Goal: Task Accomplishment & Management: Complete application form

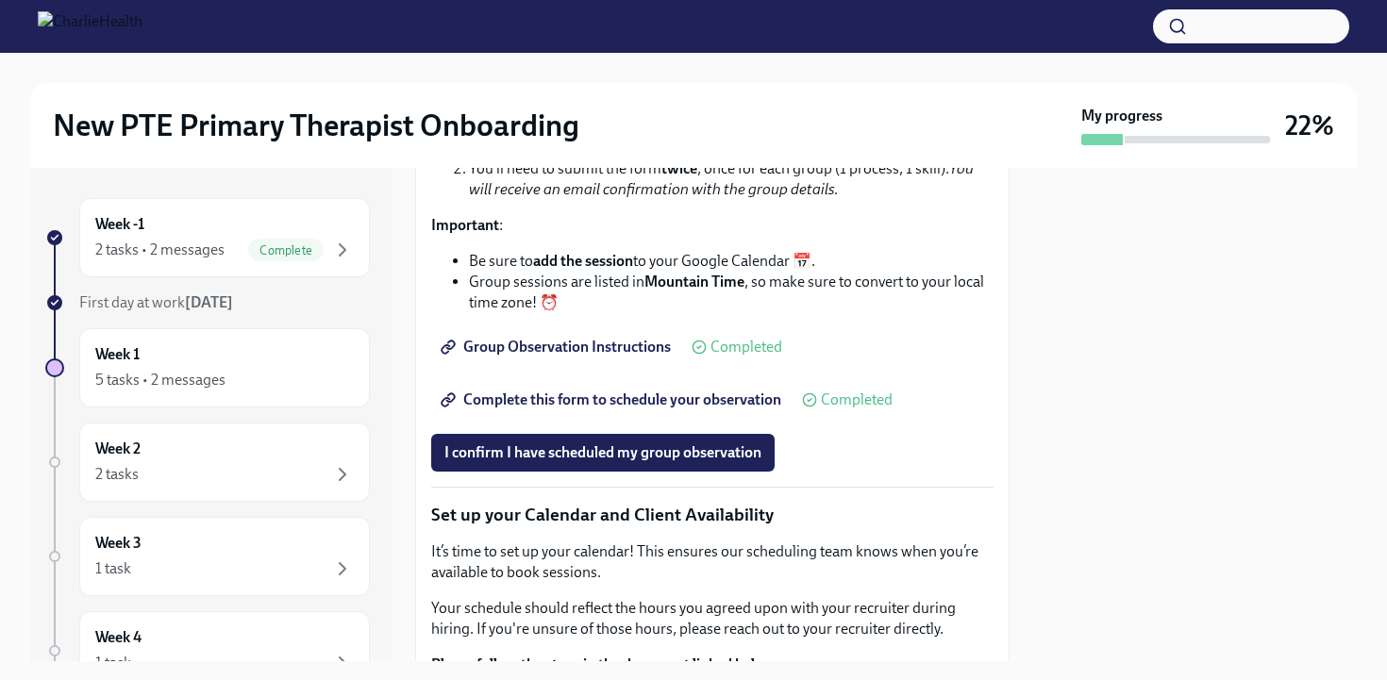
scroll to position [2619, 0]
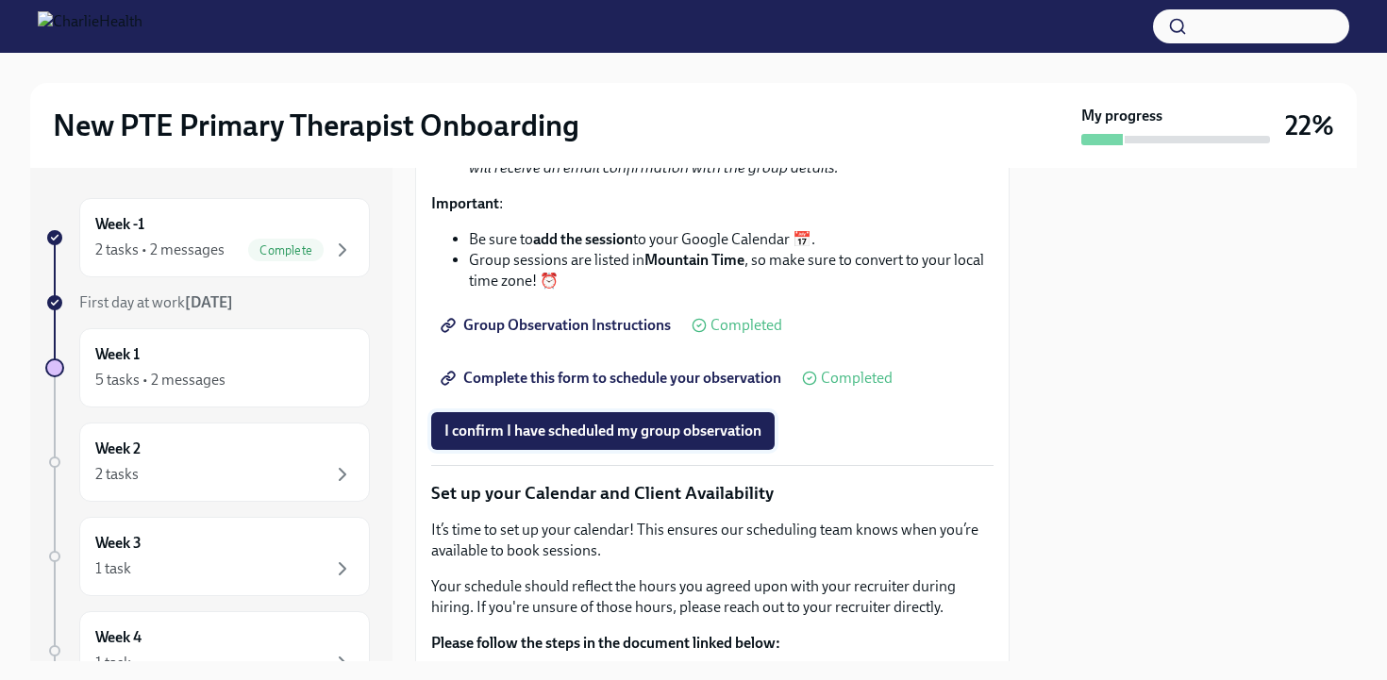
click at [616, 450] on button "I confirm I have scheduled my group observation" at bounding box center [602, 431] width 343 height 38
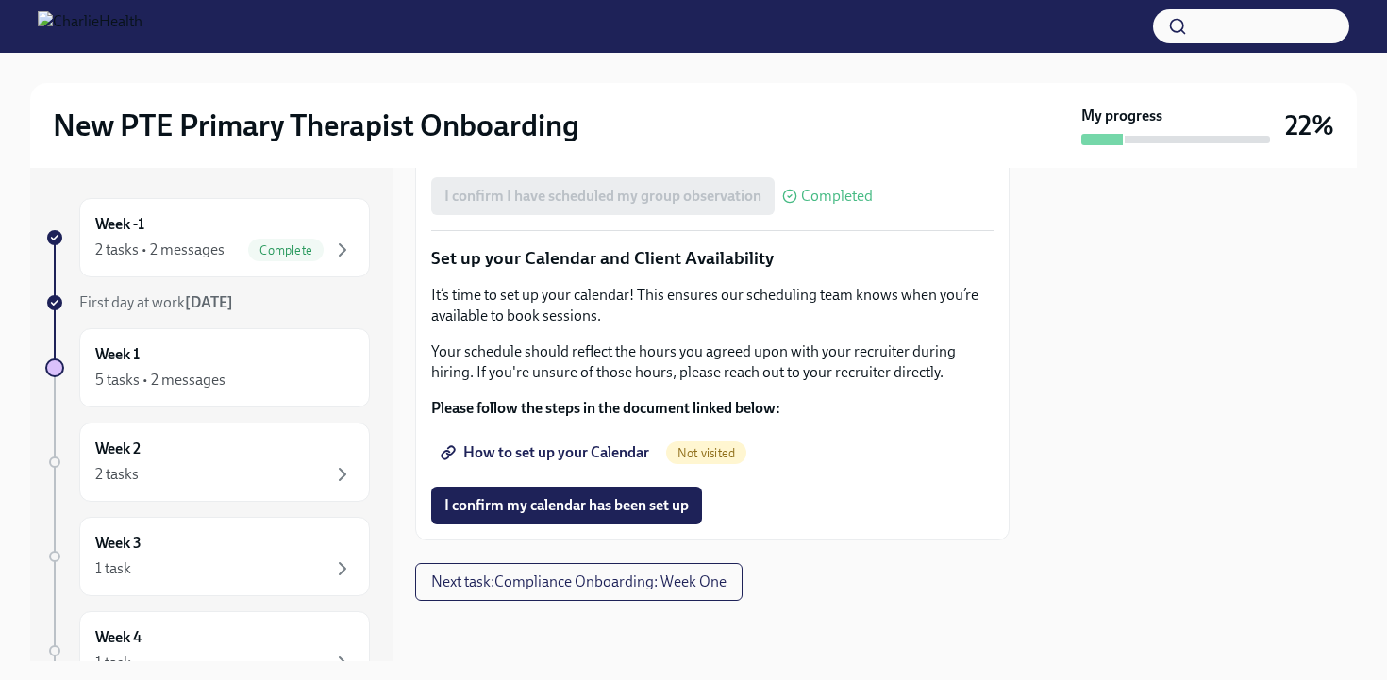
scroll to position [2917, 0]
click at [577, 462] on span "How to set up your Calendar" at bounding box center [546, 452] width 205 height 19
click at [636, 515] on span "I confirm my calendar has been set up" at bounding box center [566, 505] width 244 height 19
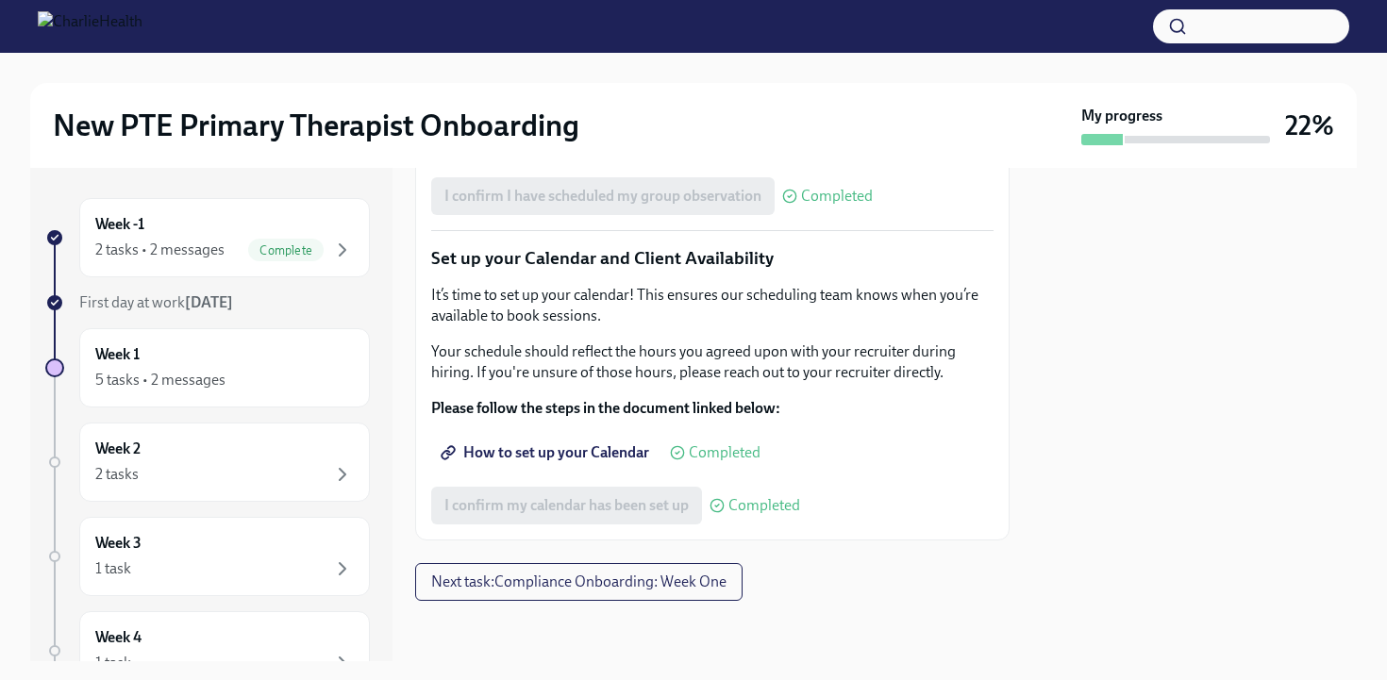
scroll to position [3034, 0]
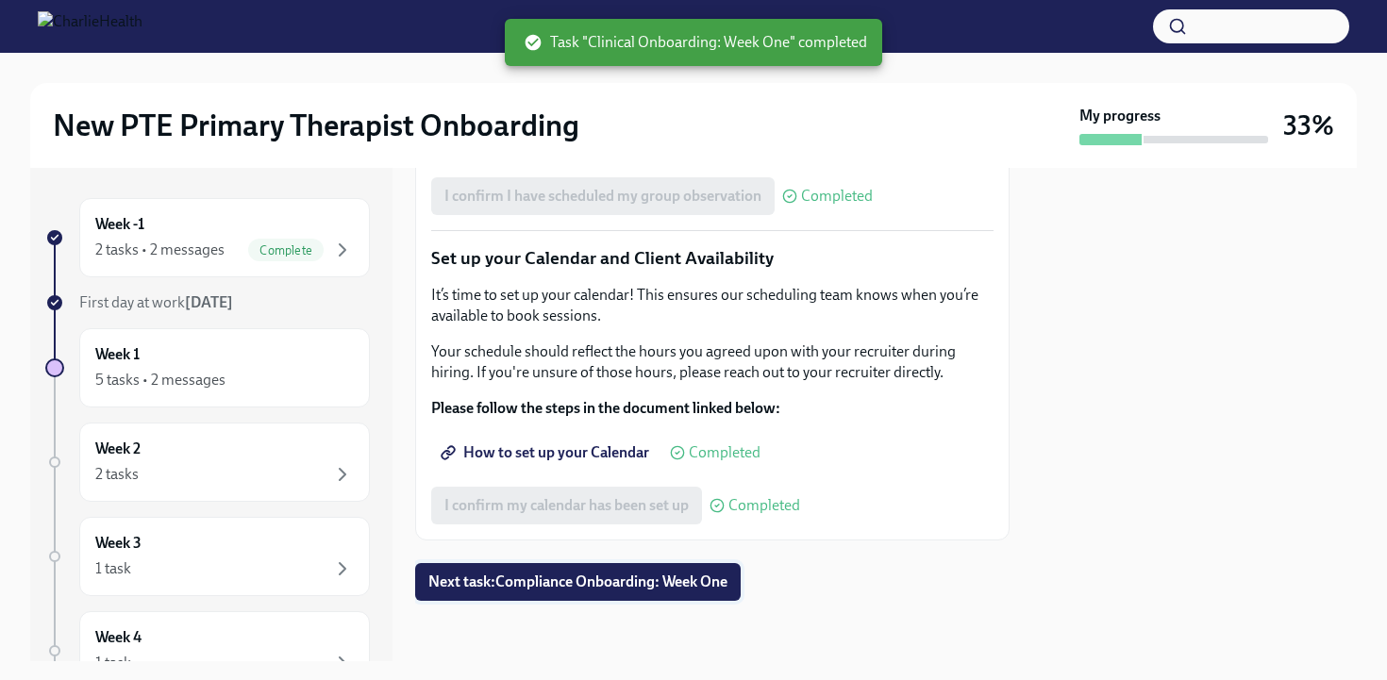
click at [687, 581] on span "Next task : Compliance Onboarding: Week One" at bounding box center [577, 582] width 299 height 19
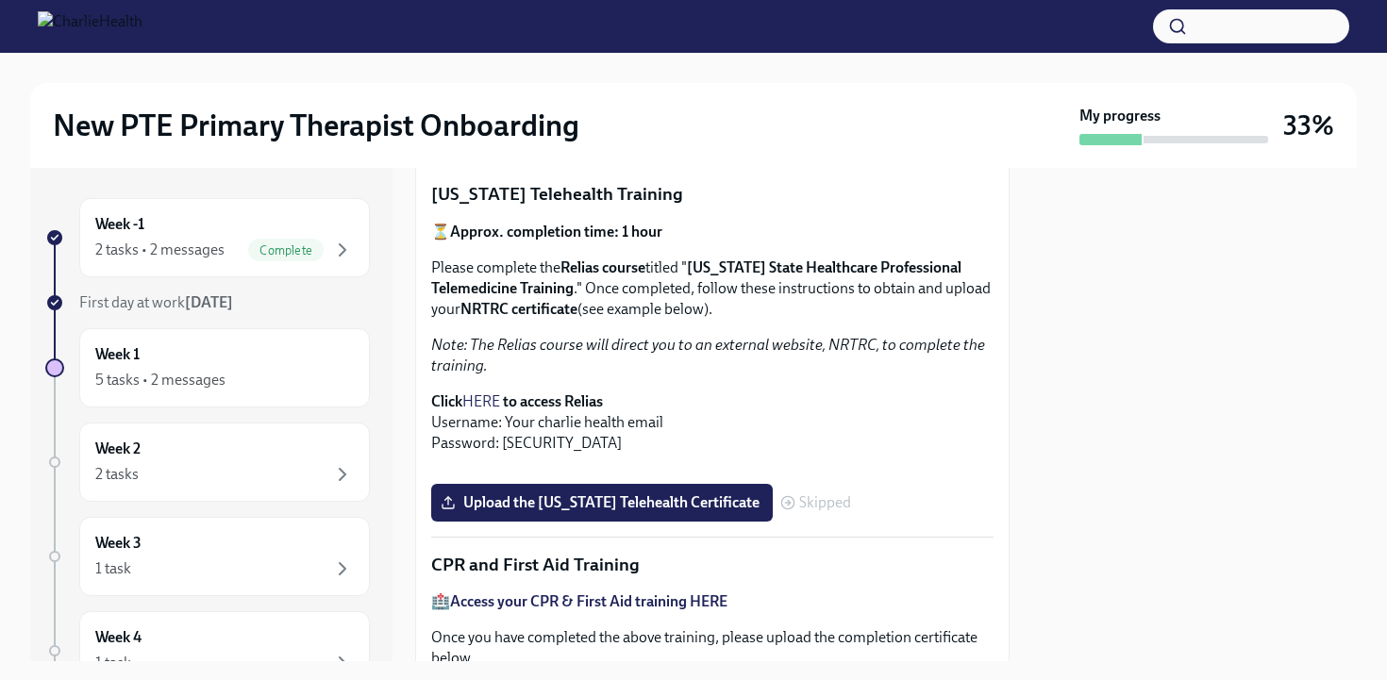
scroll to position [401, 0]
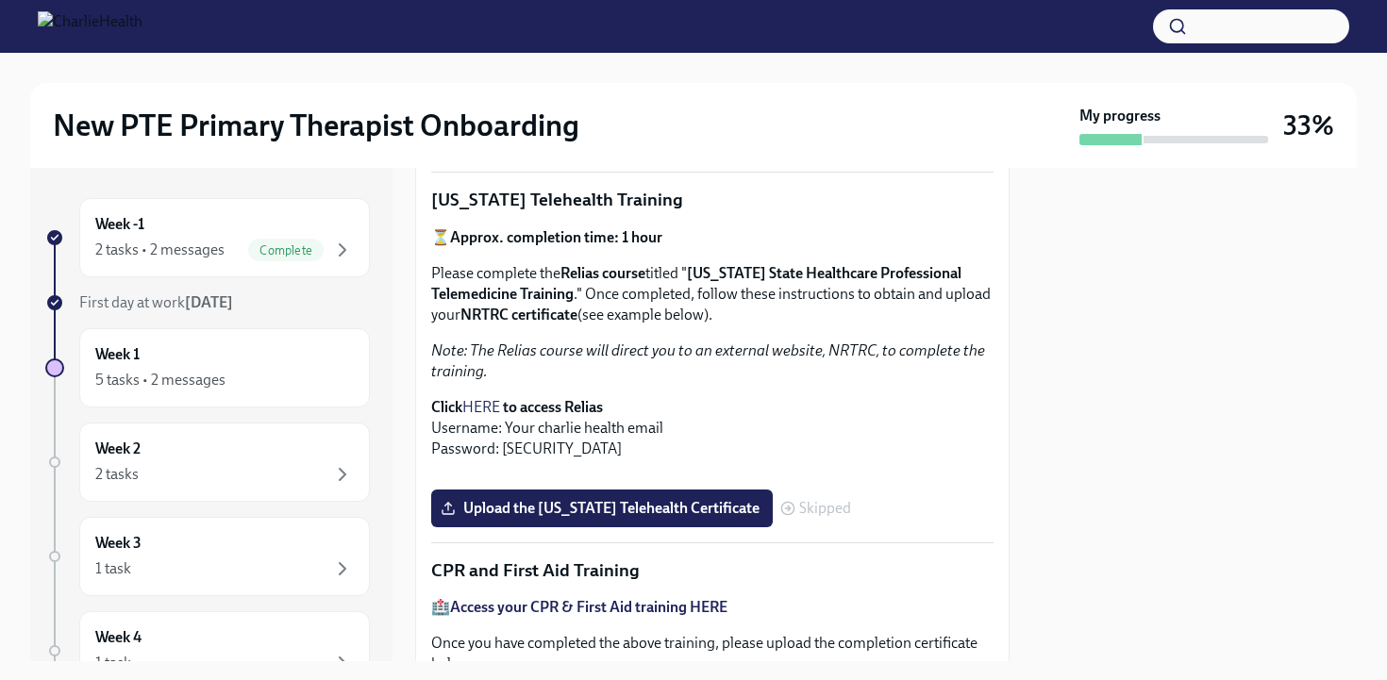
click at [480, 407] on link "HERE" at bounding box center [481, 407] width 38 height 18
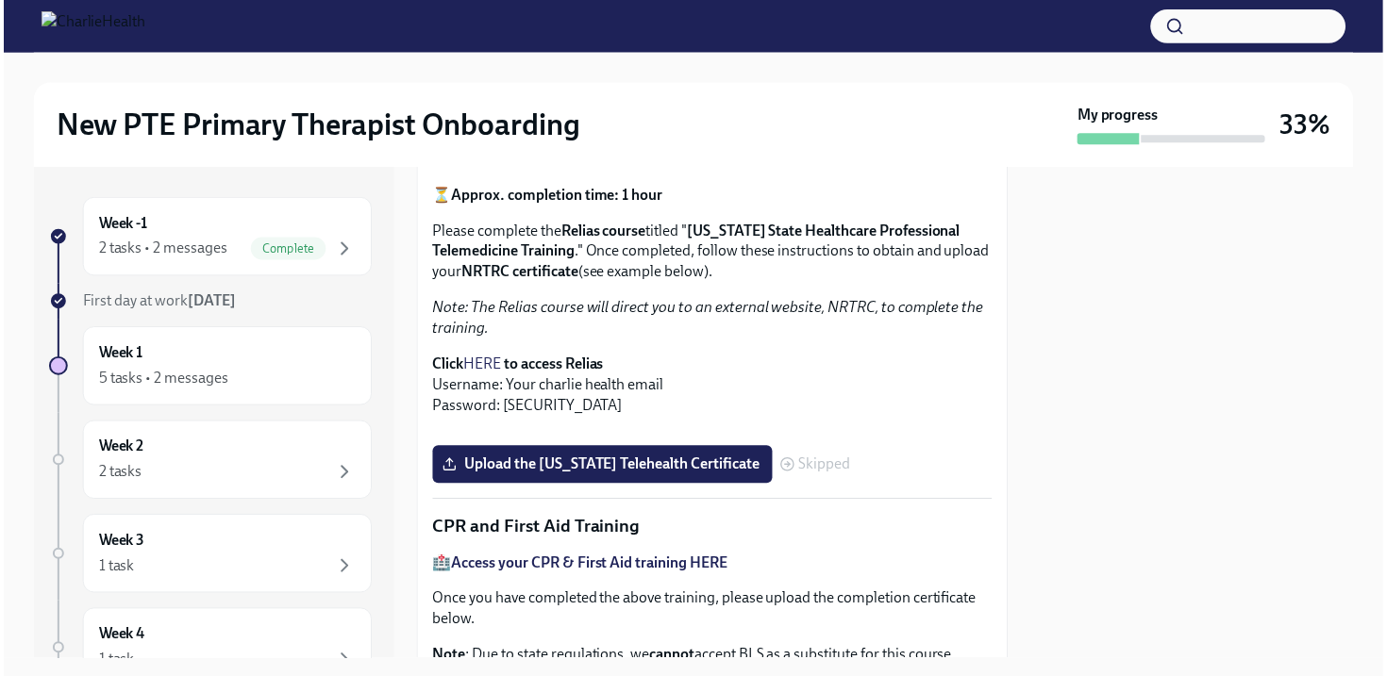
scroll to position [424, 0]
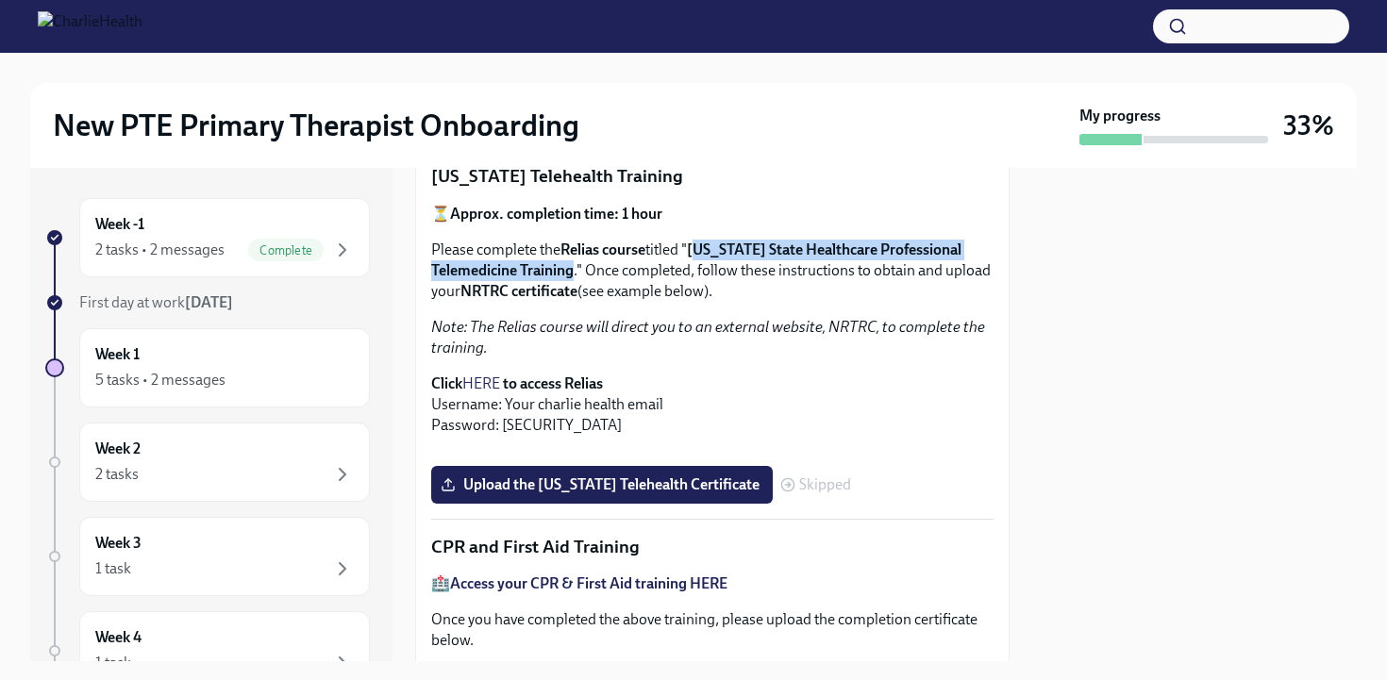
drag, startPoint x: 703, startPoint y: 247, endPoint x: 574, endPoint y: 269, distance: 130.1
click at [574, 269] on p "Please complete the Relias course titled " [US_STATE] State Healthcare Professi…" at bounding box center [712, 271] width 562 height 62
copy strong "ashington State Healthcare Professional Telemedicine Training"
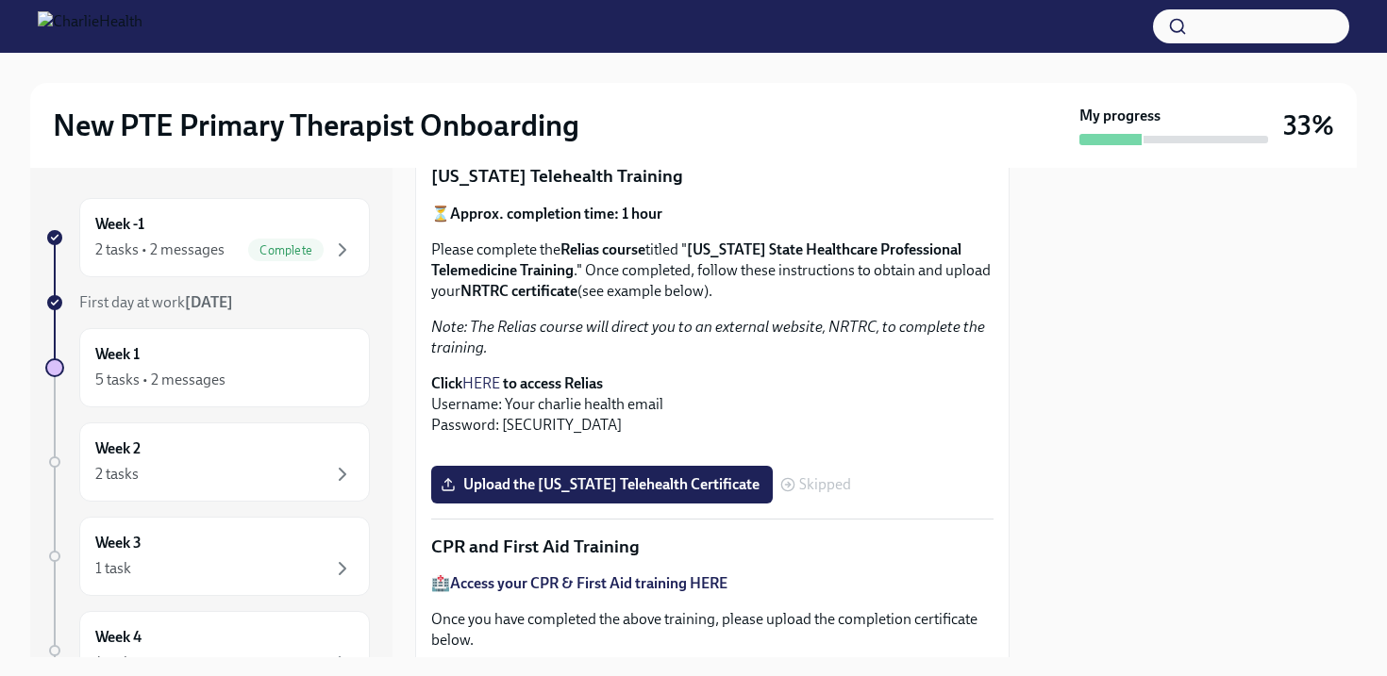
click at [784, 391] on p "Click HERE to access Relias Username: Your charlie health email Password: [SECU…" at bounding box center [712, 405] width 562 height 62
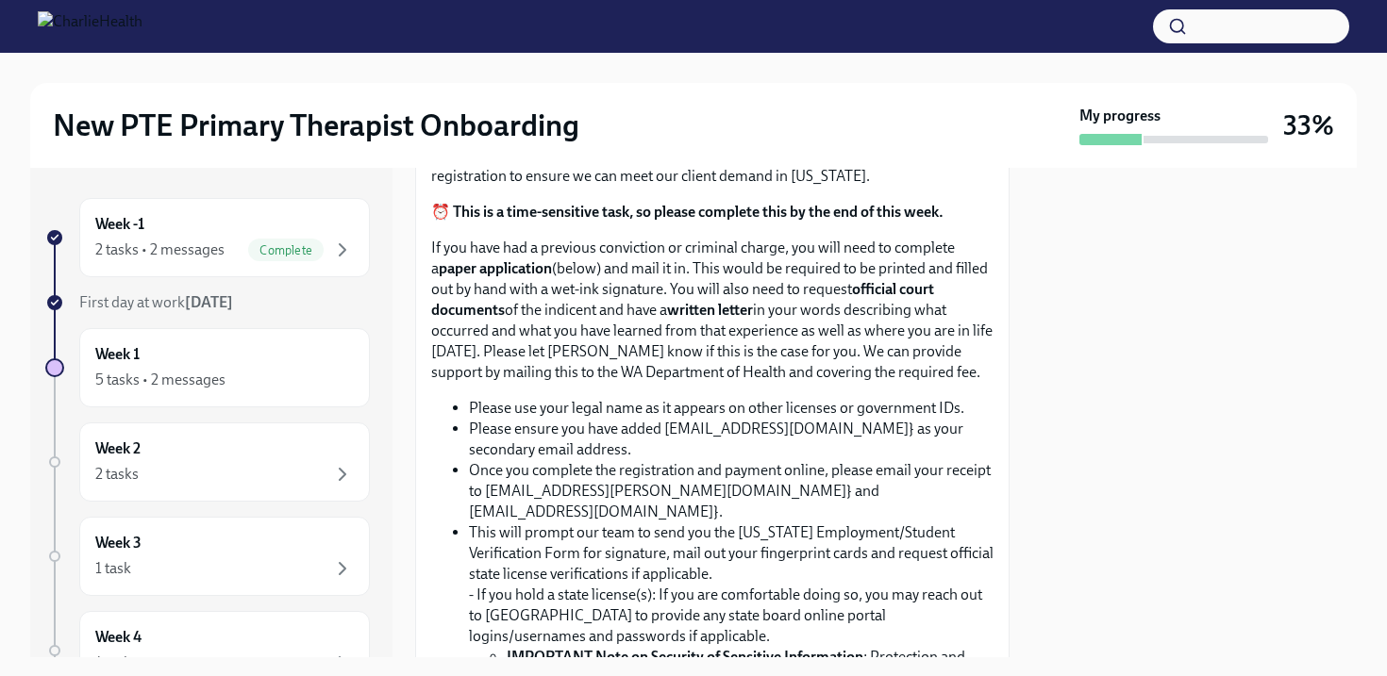
scroll to position [1290, 0]
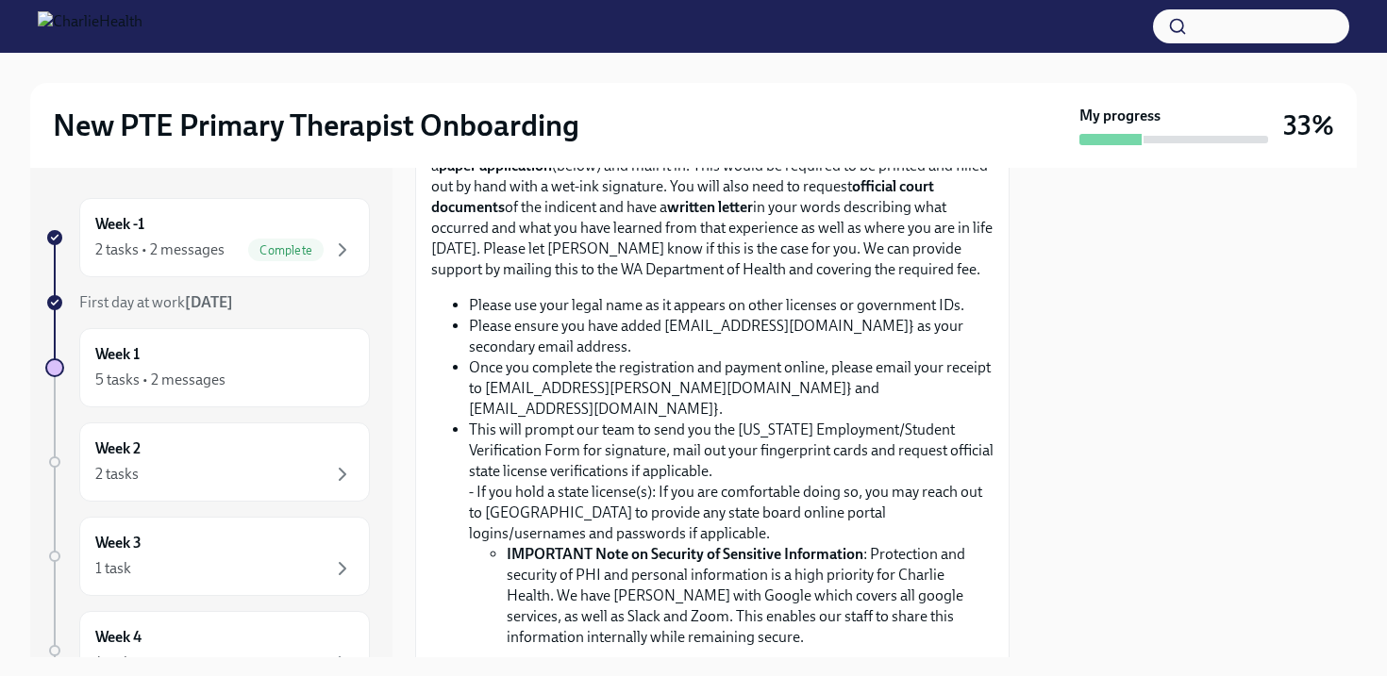
click at [731, 61] on strong "Unless you are already licensed in [US_STATE], All Primary Therapists" at bounding box center [709, 42] width 557 height 39
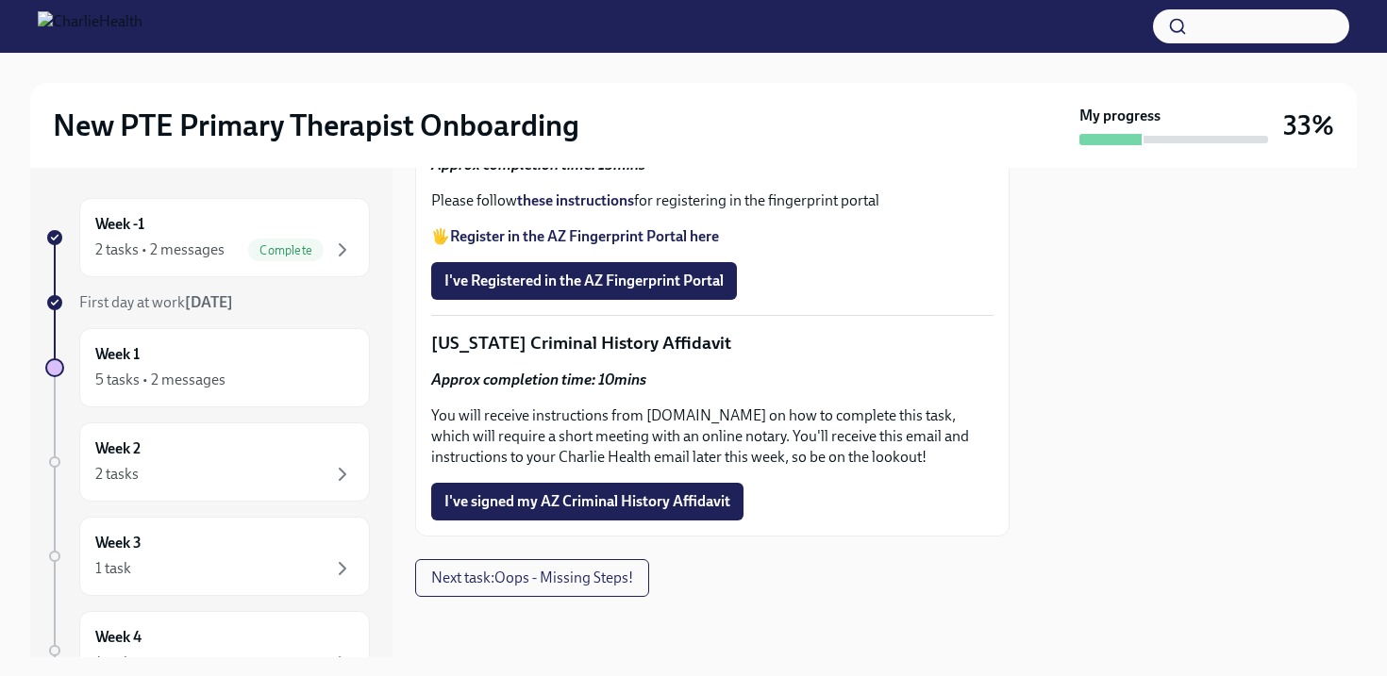
scroll to position [2601, 0]
click at [752, 20] on span "Skipped" at bounding box center [748, 12] width 52 height 15
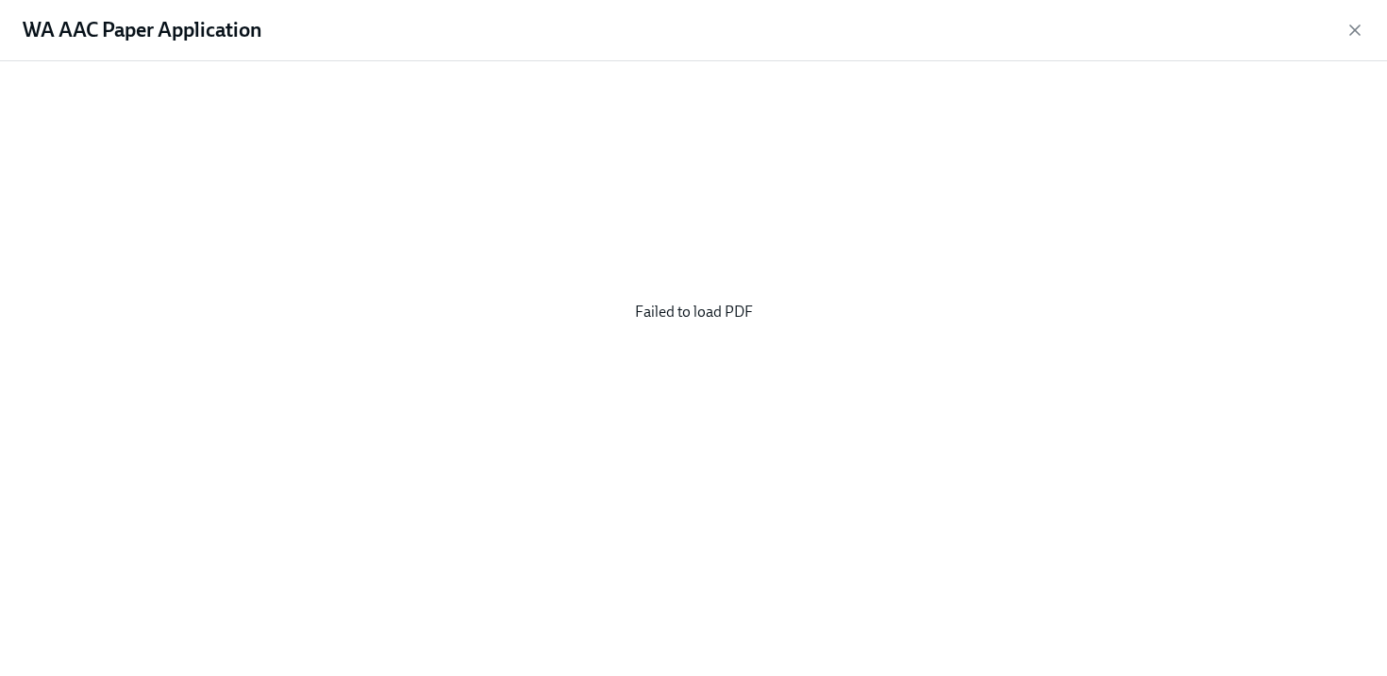
click at [721, 310] on div "Failed to load PDF" at bounding box center [693, 312] width 1326 height 472
click at [1353, 26] on icon "button" at bounding box center [1354, 30] width 19 height 19
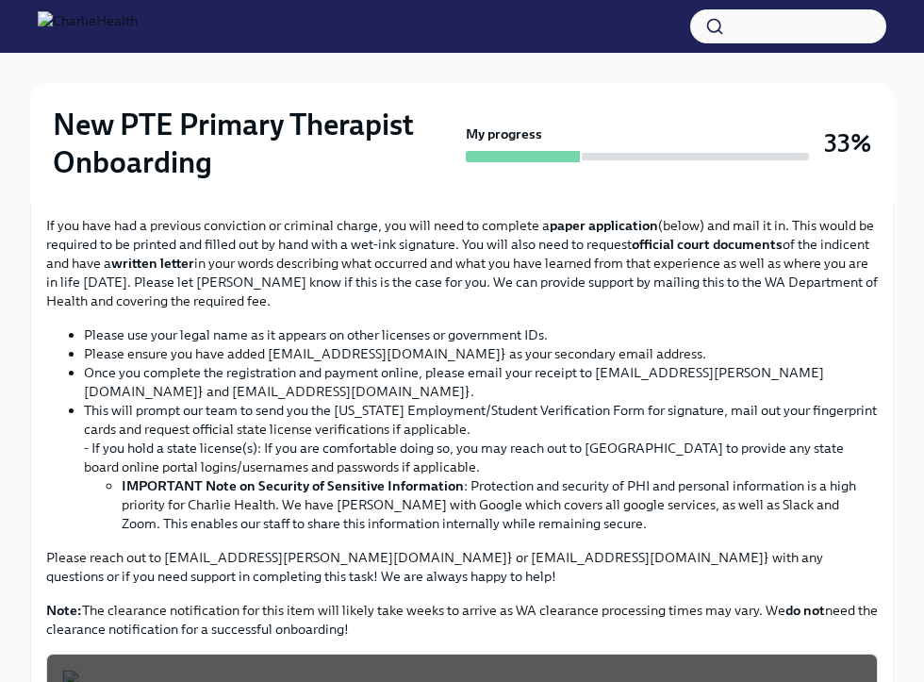
scroll to position [1136, 0]
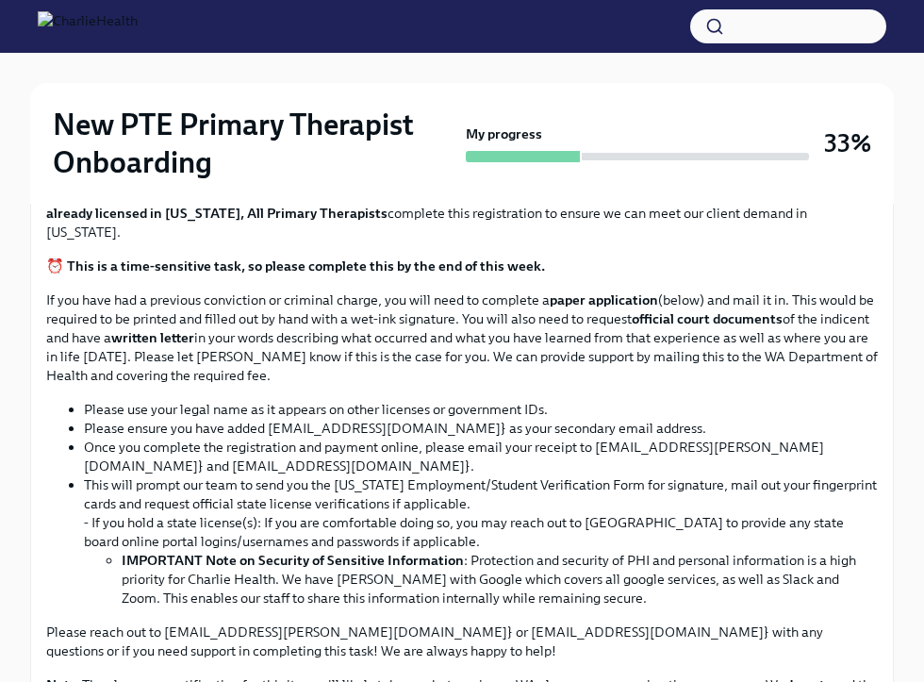
click at [141, 465] on div "Below you will find a list of your complaince tasks to complete this week! Plea…" at bounding box center [462, 505] width 832 height 2072
click at [0, 0] on input "Upload the [US_STATE] Telehealth Certificate" at bounding box center [0, 0] width 0 height 0
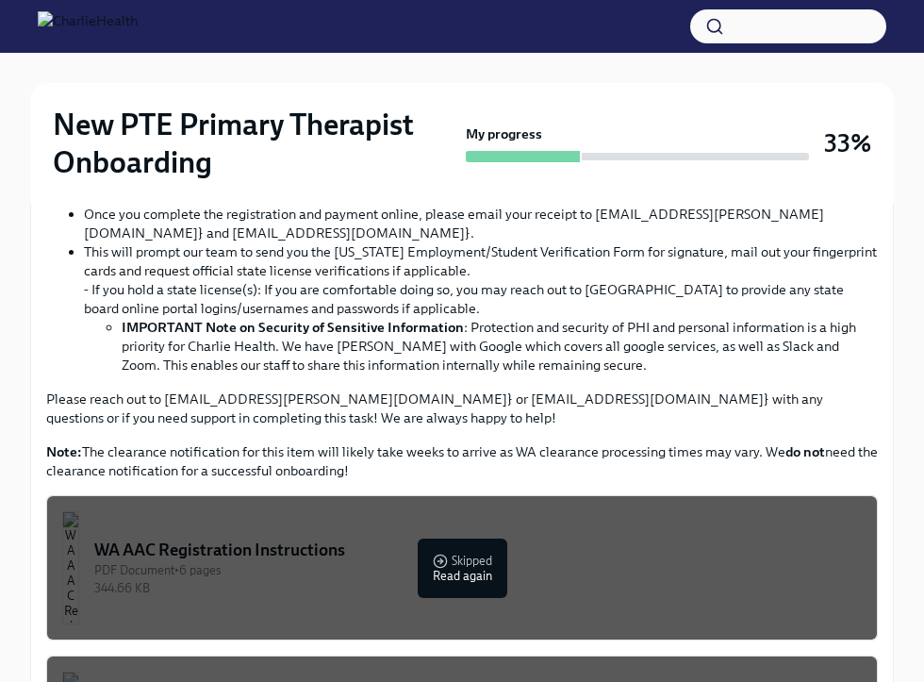
scroll to position [1384, 0]
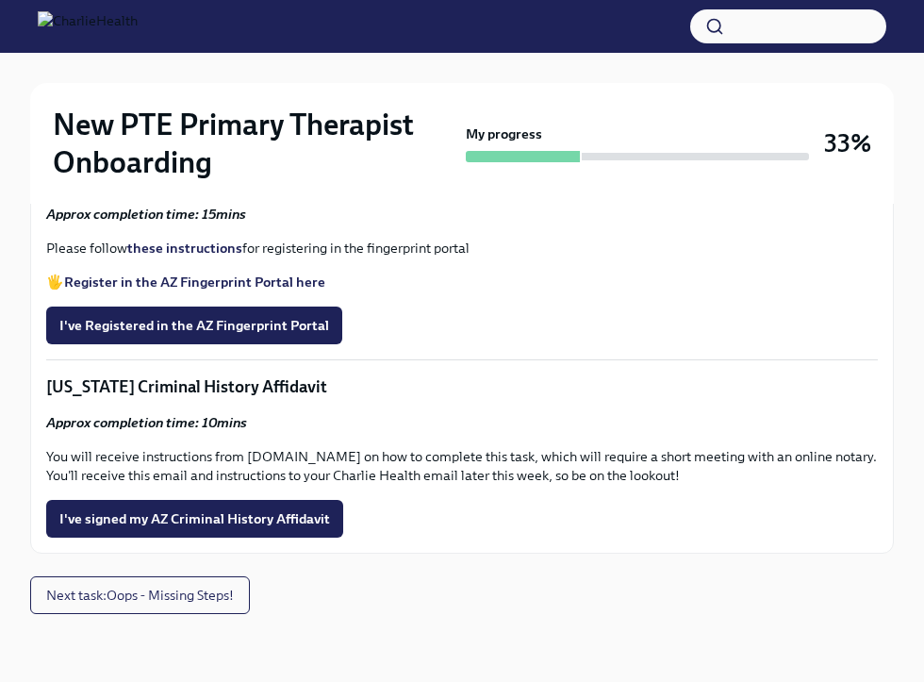
scroll to position [2326, 0]
click at [369, 136] on div "I've completed the WA Affiliated Agency Counselor Registration Skipped" at bounding box center [295, 117] width 498 height 38
click at [508, 125] on span "Skipped" at bounding box center [520, 117] width 47 height 14
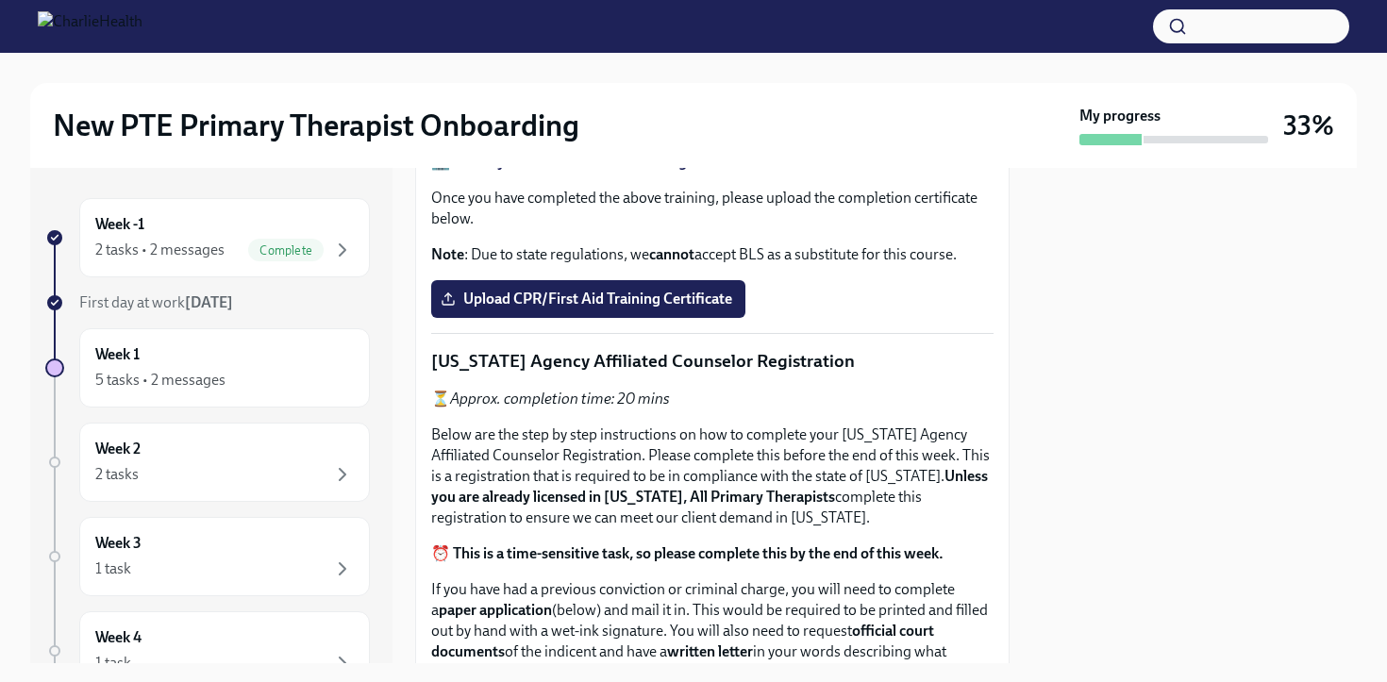
scroll to position [1020, 0]
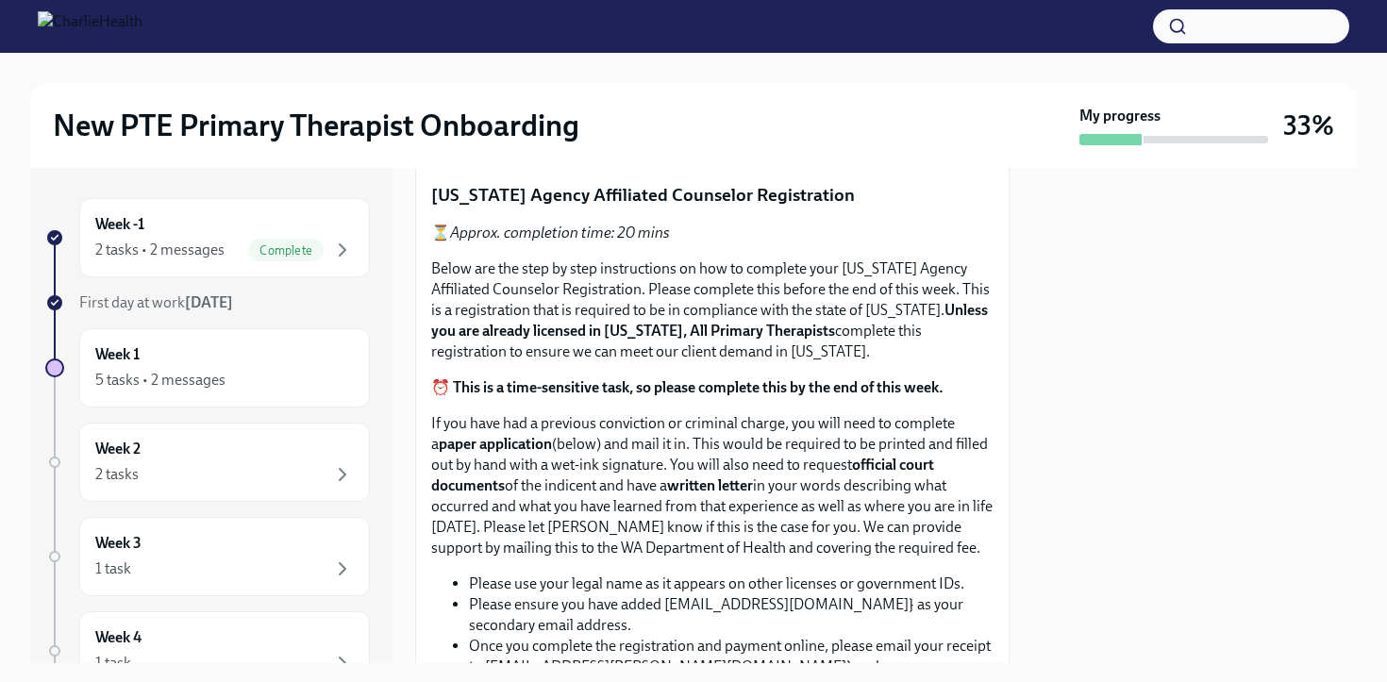
click at [702, 152] on label "Upload CPR/First Aid Training Certificate" at bounding box center [588, 133] width 314 height 38
click at [0, 0] on input "Upload CPR/First Aid Training Certificate" at bounding box center [0, 0] width 0 height 0
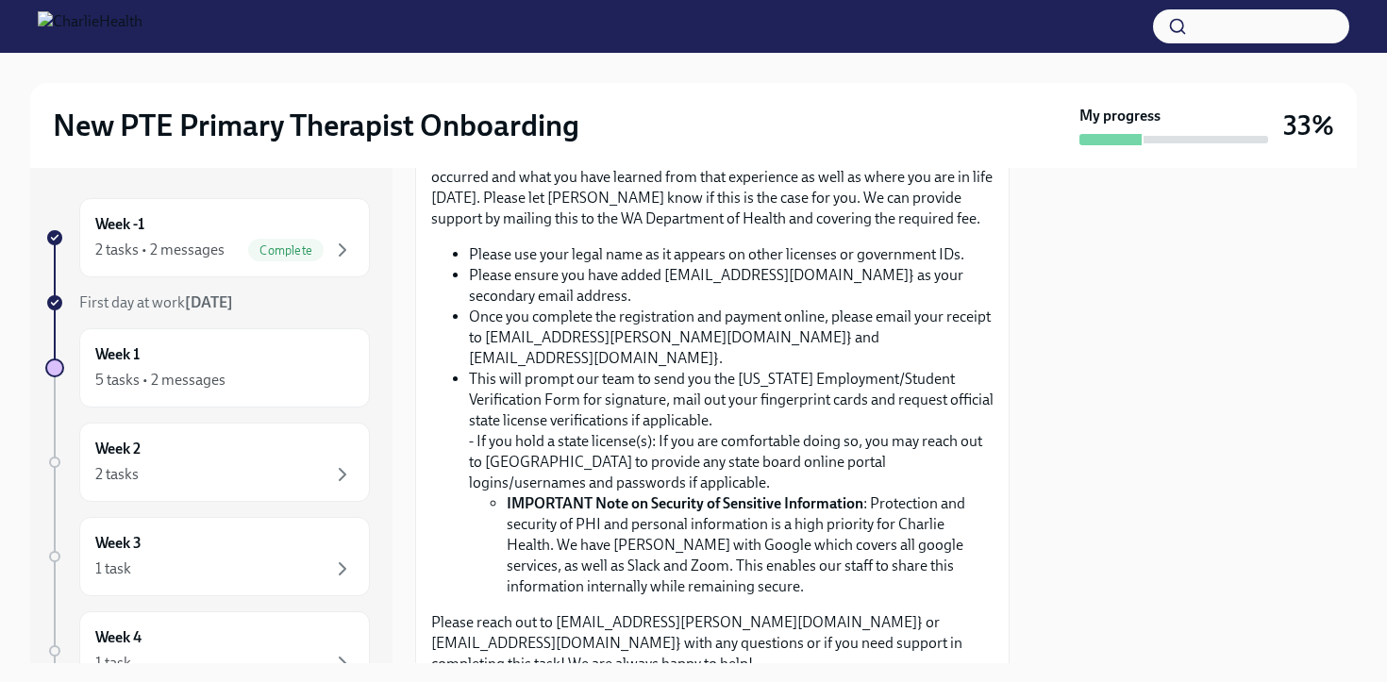
scroll to position [1368, 0]
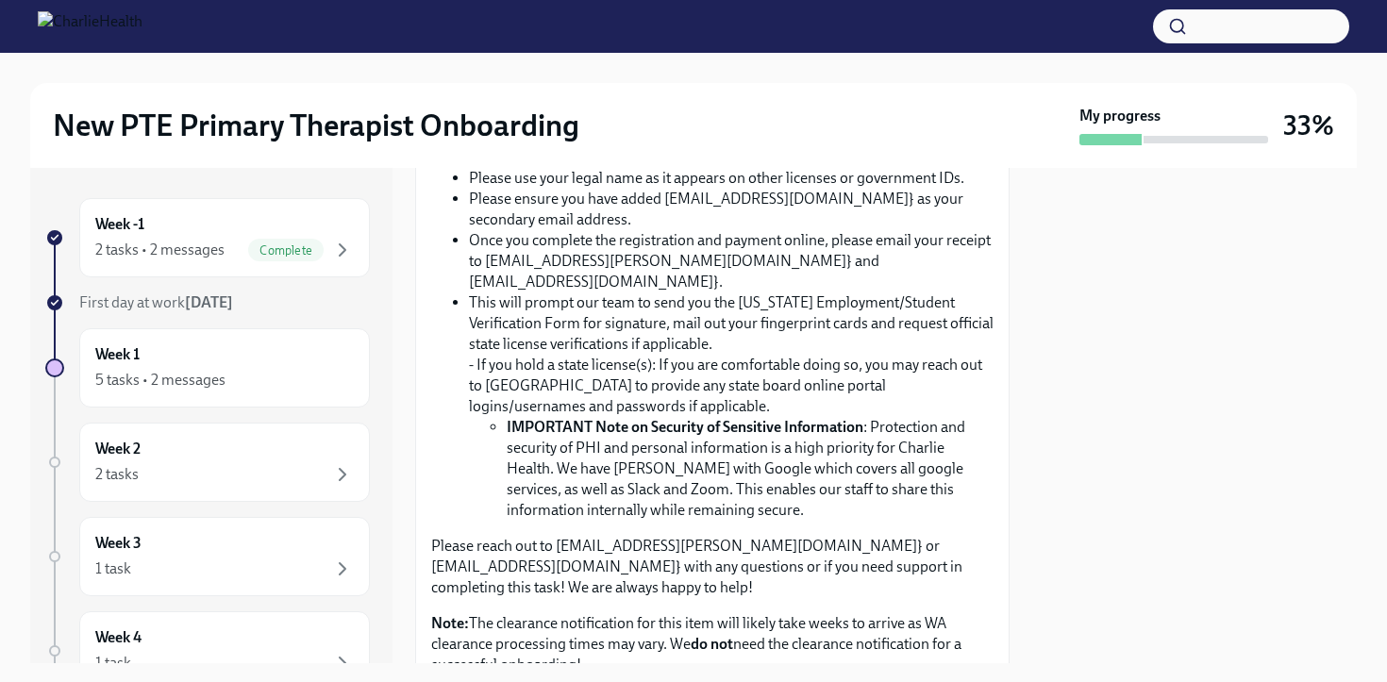
scroll to position [1443, 0]
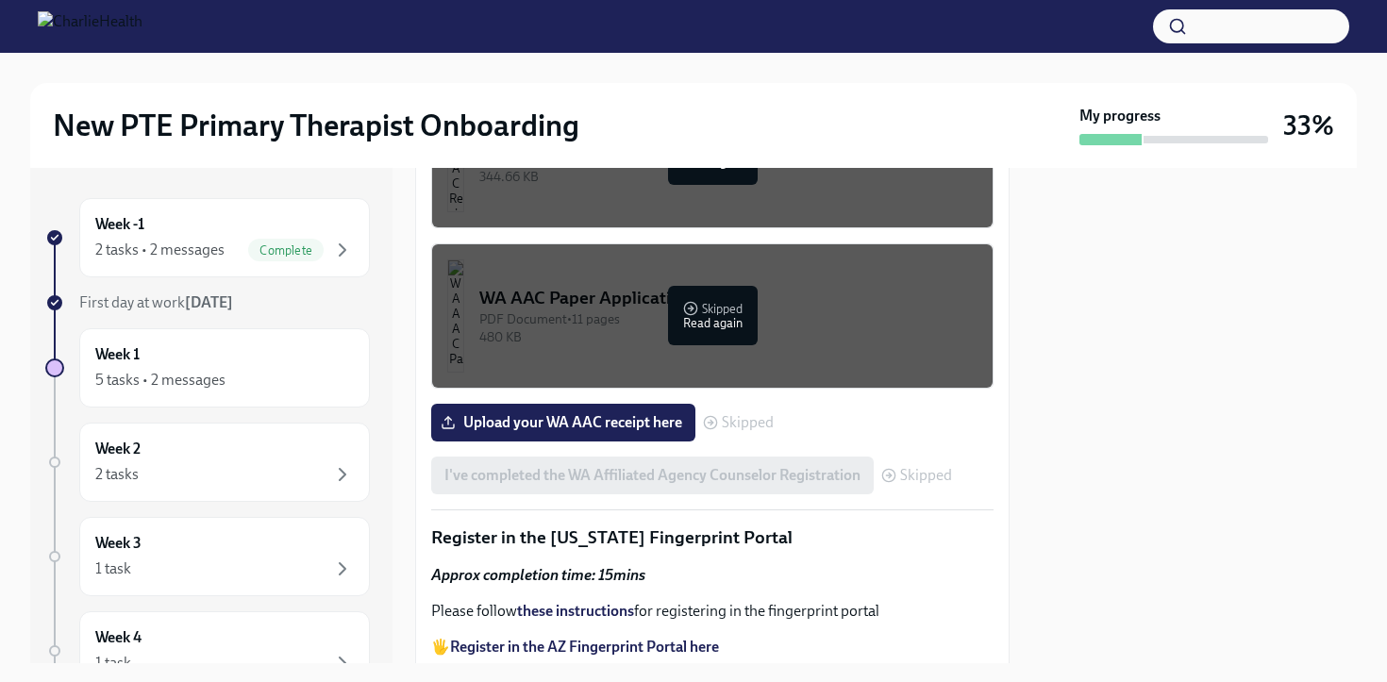
scroll to position [2053, 0]
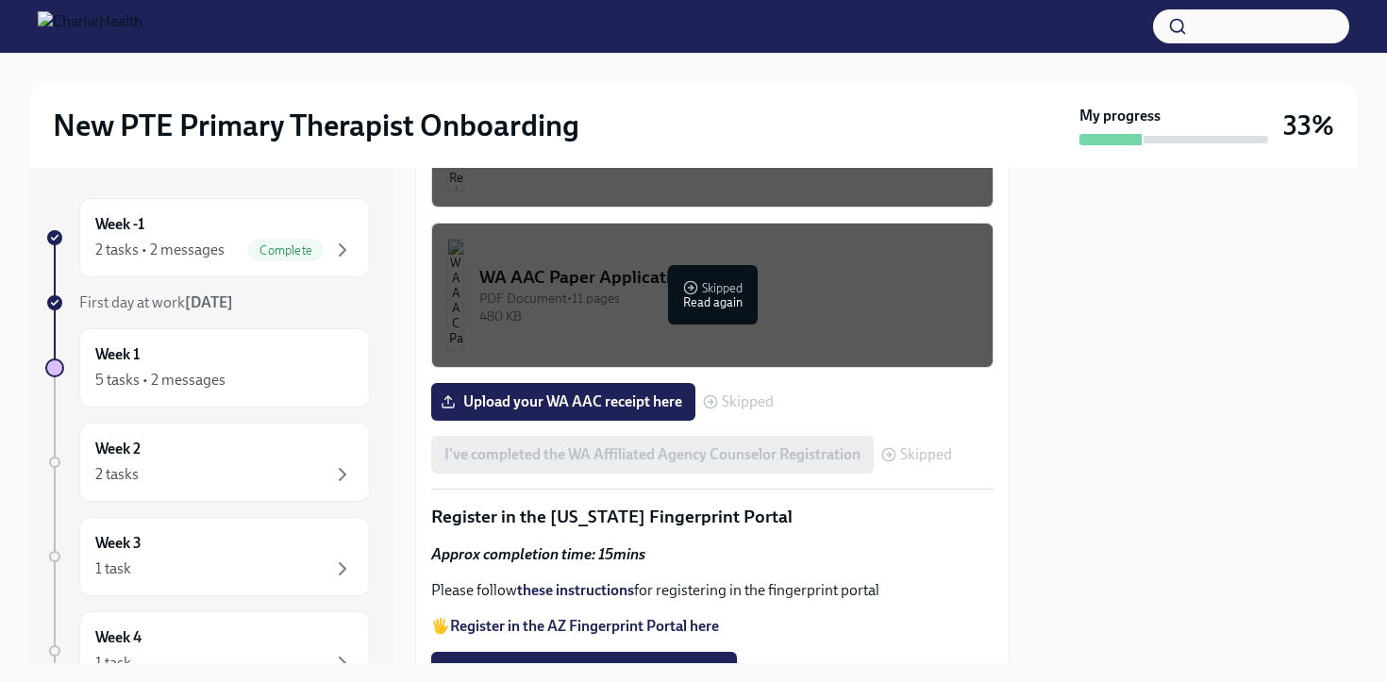
click at [710, 147] on div "PDF Document • 6 pages" at bounding box center [728, 138] width 498 height 18
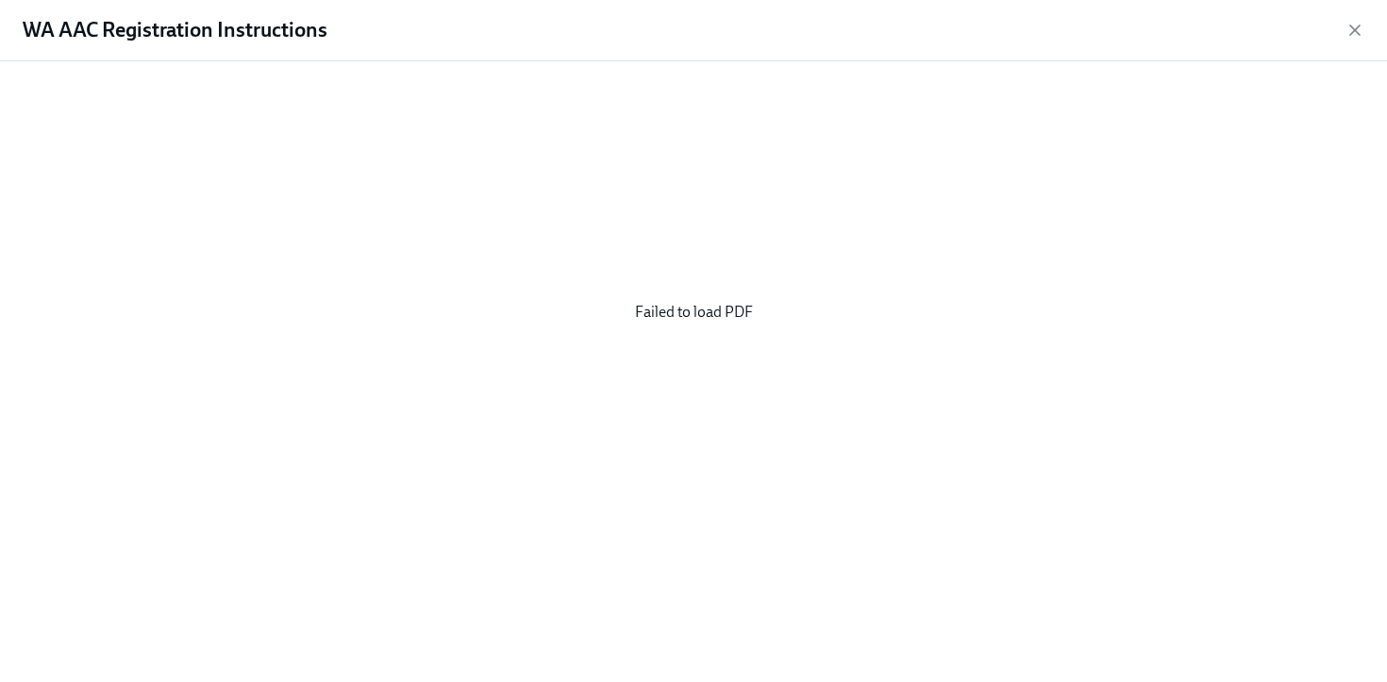
click at [703, 317] on div "Failed to load PDF" at bounding box center [693, 312] width 1326 height 472
click at [1362, 33] on icon "button" at bounding box center [1354, 30] width 19 height 19
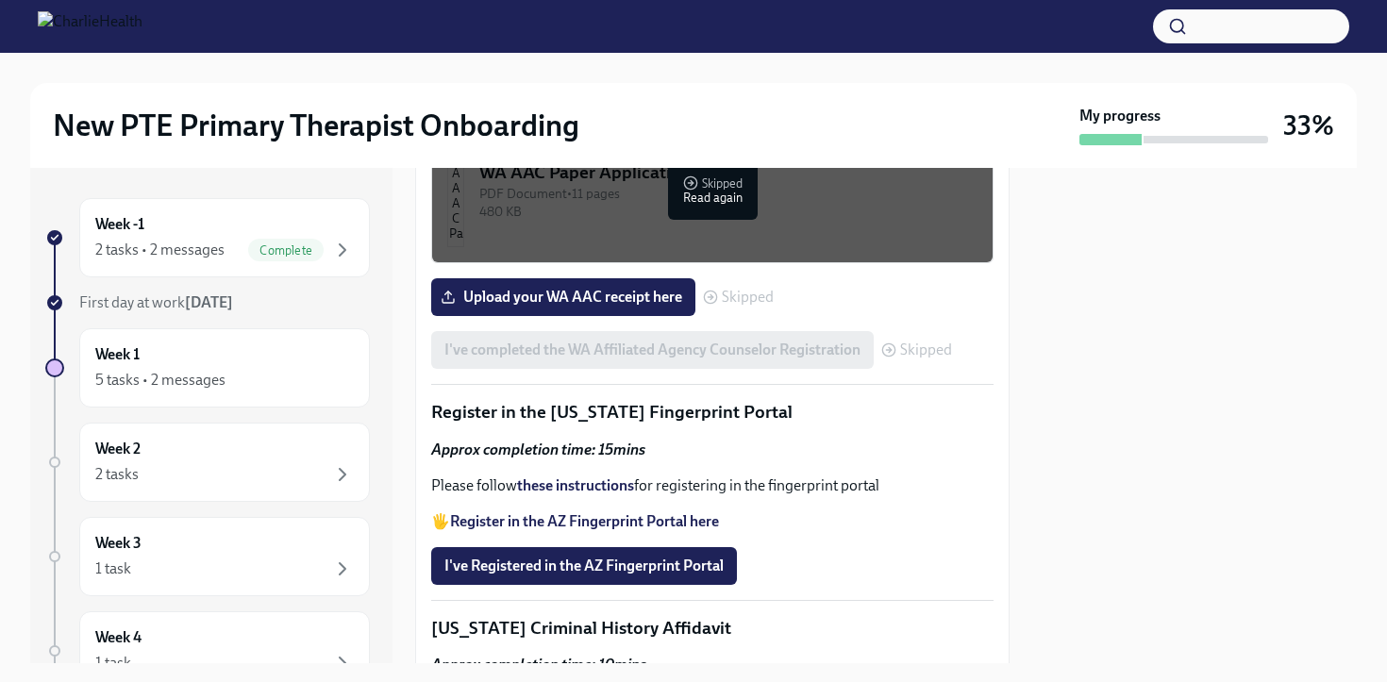
scroll to position [2198, 0]
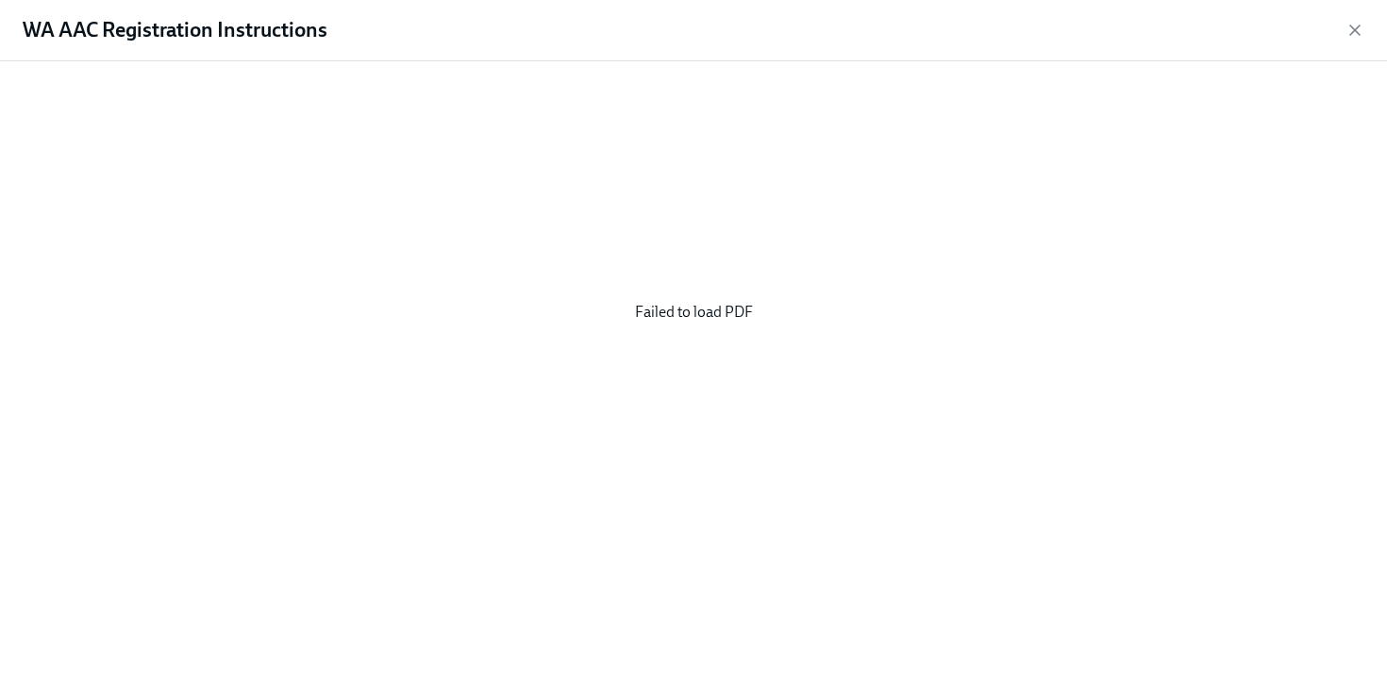
click at [763, 309] on div "Failed to load PDF" at bounding box center [693, 312] width 1326 height 472
click at [1360, 35] on icon "button" at bounding box center [1354, 30] width 19 height 19
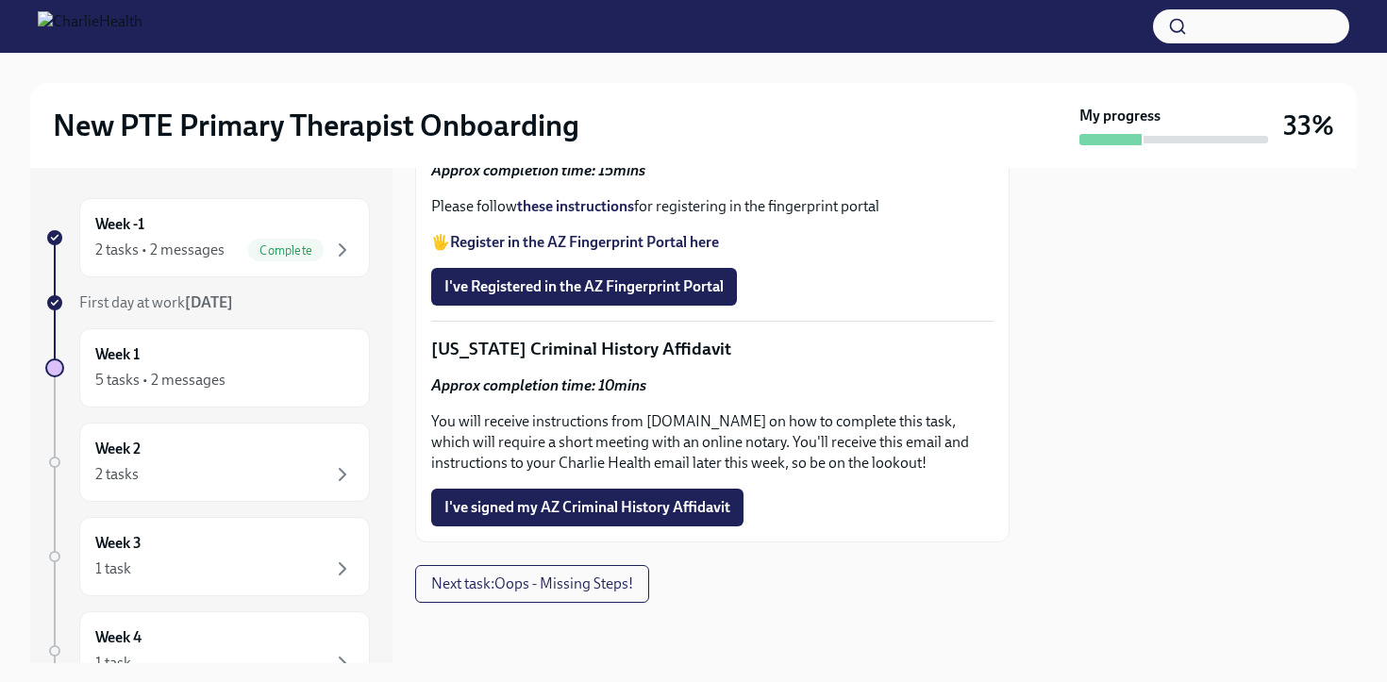
scroll to position [2539, 0]
click at [552, 296] on span "I've Registered in the AZ Fingerprint Portal" at bounding box center [583, 286] width 279 height 19
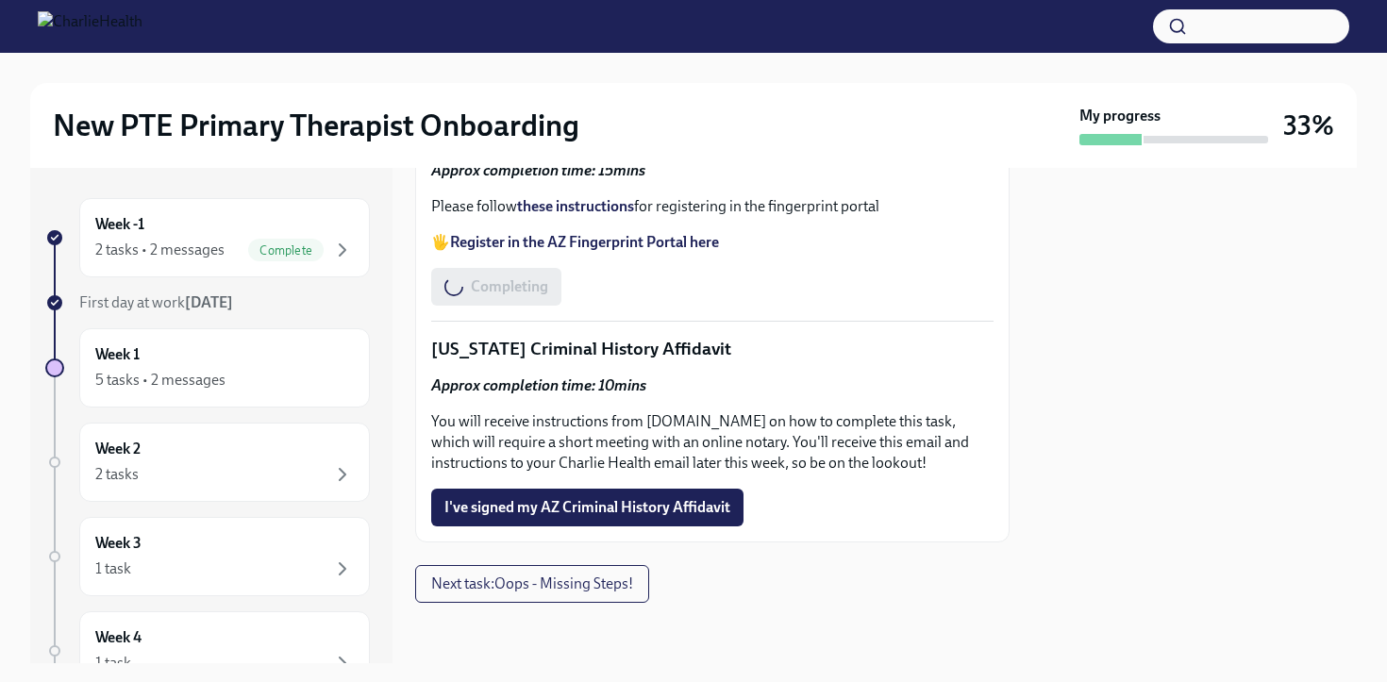
click at [616, 251] on strong "Register in the AZ Fingerprint Portal here" at bounding box center [584, 242] width 269 height 18
click at [602, 215] on strong "these instructions" at bounding box center [575, 206] width 117 height 18
click at [635, 510] on span "I've signed my AZ Criminal History Affidavit" at bounding box center [587, 507] width 286 height 19
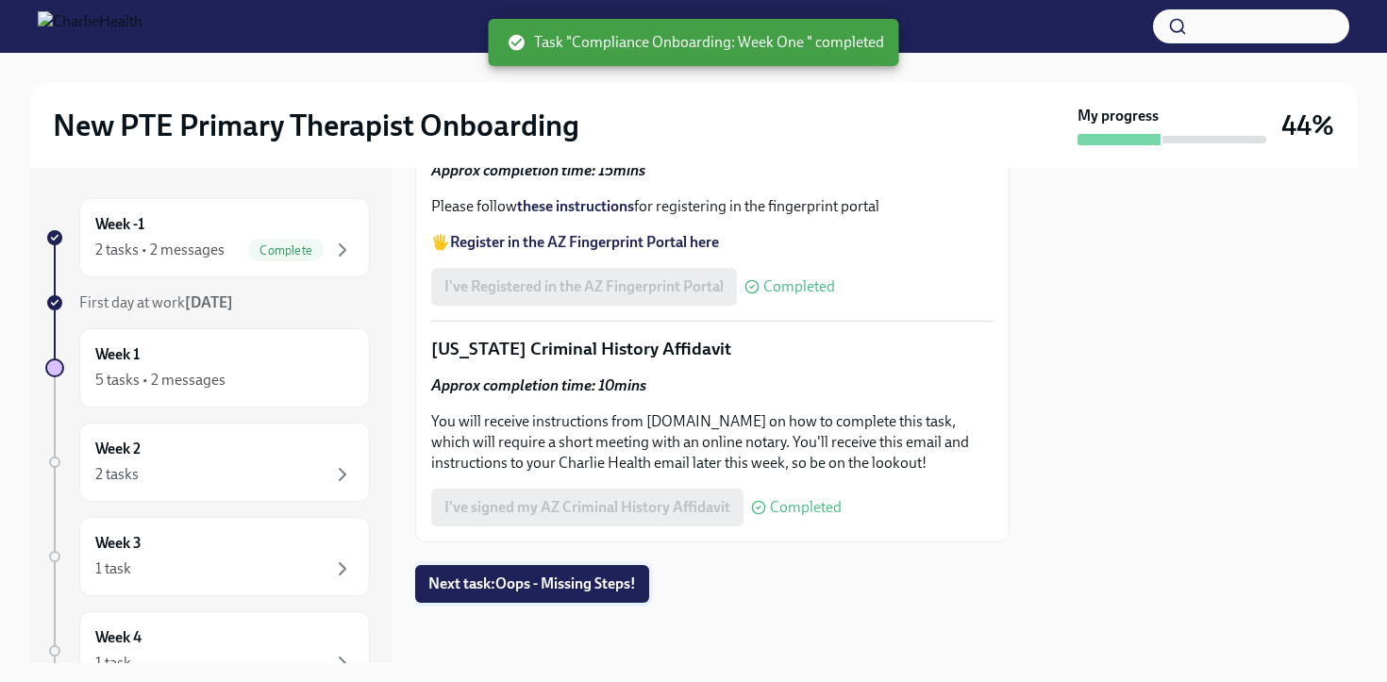
click at [607, 593] on button "Next task : Oops - Missing Steps!" at bounding box center [532, 584] width 234 height 38
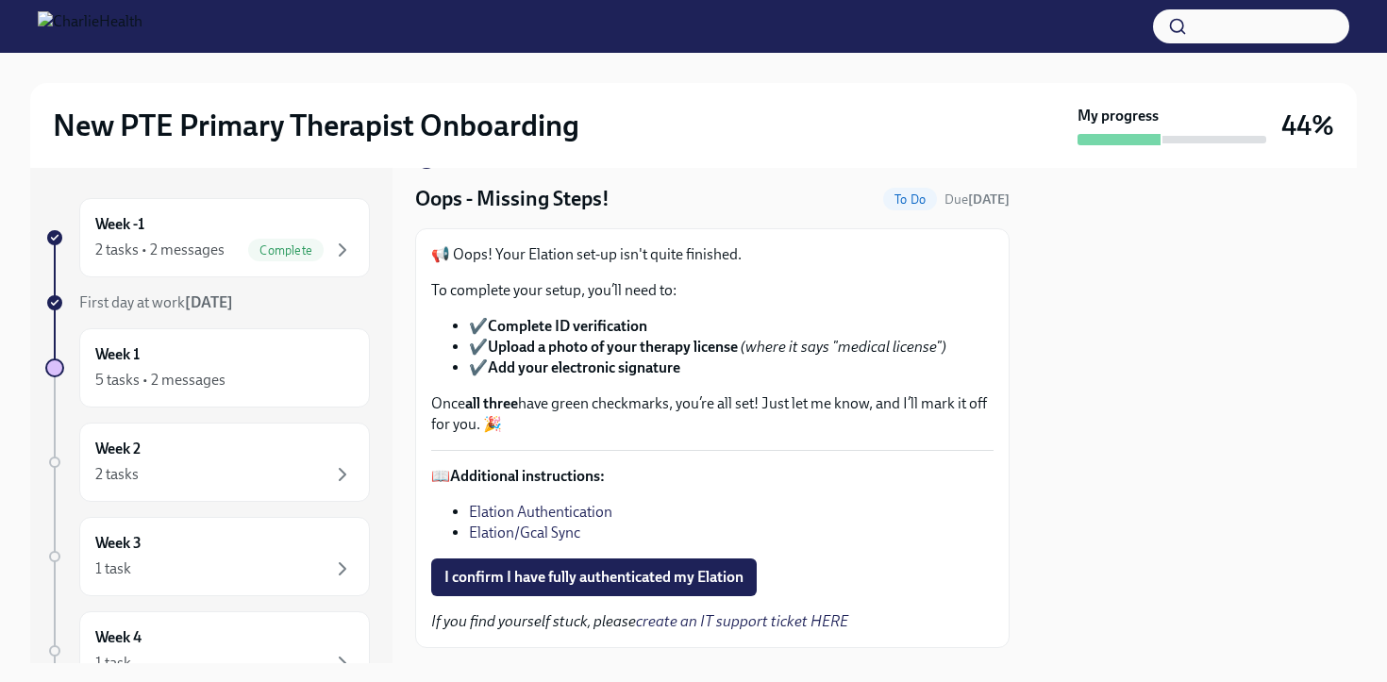
scroll to position [53, 0]
click at [699, 581] on span "I confirm I have fully authenticated my Elation" at bounding box center [593, 575] width 299 height 19
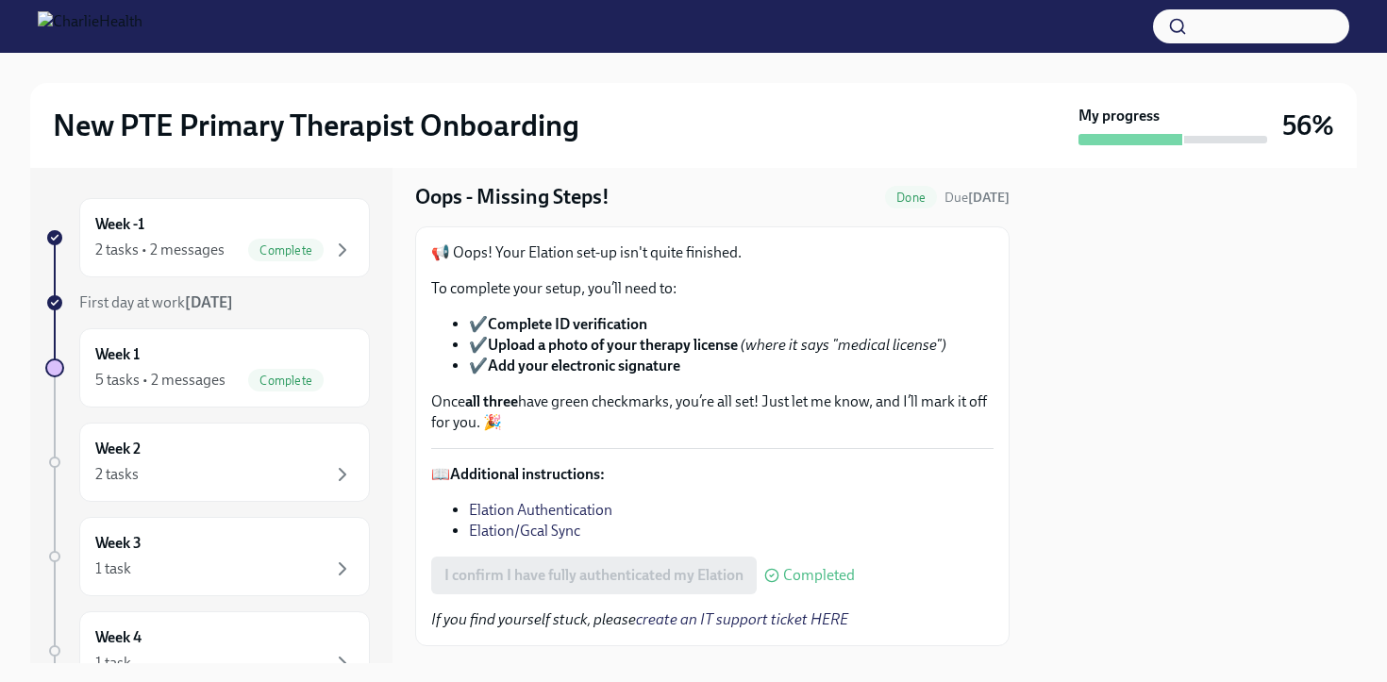
click at [573, 519] on link "Elation Authentication" at bounding box center [540, 510] width 143 height 18
click at [516, 537] on link "Elation/Gcal Sync" at bounding box center [524, 531] width 111 height 18
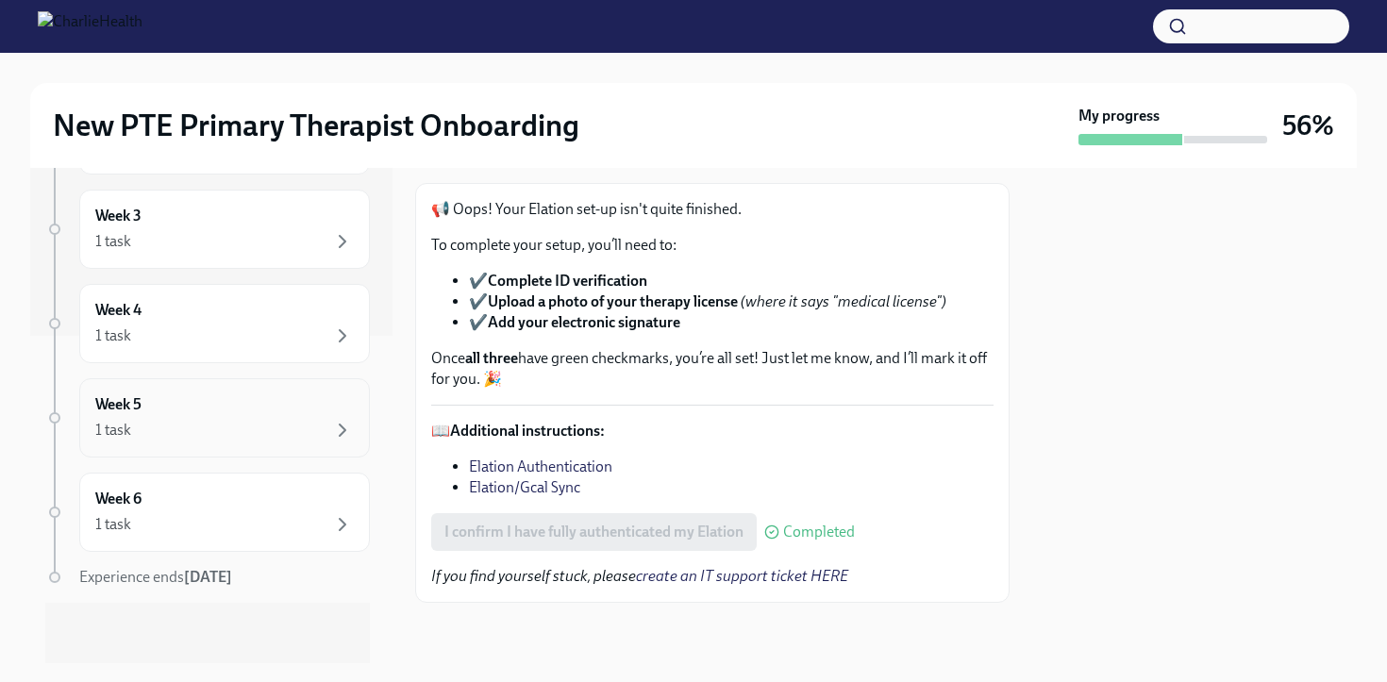
scroll to position [0, 0]
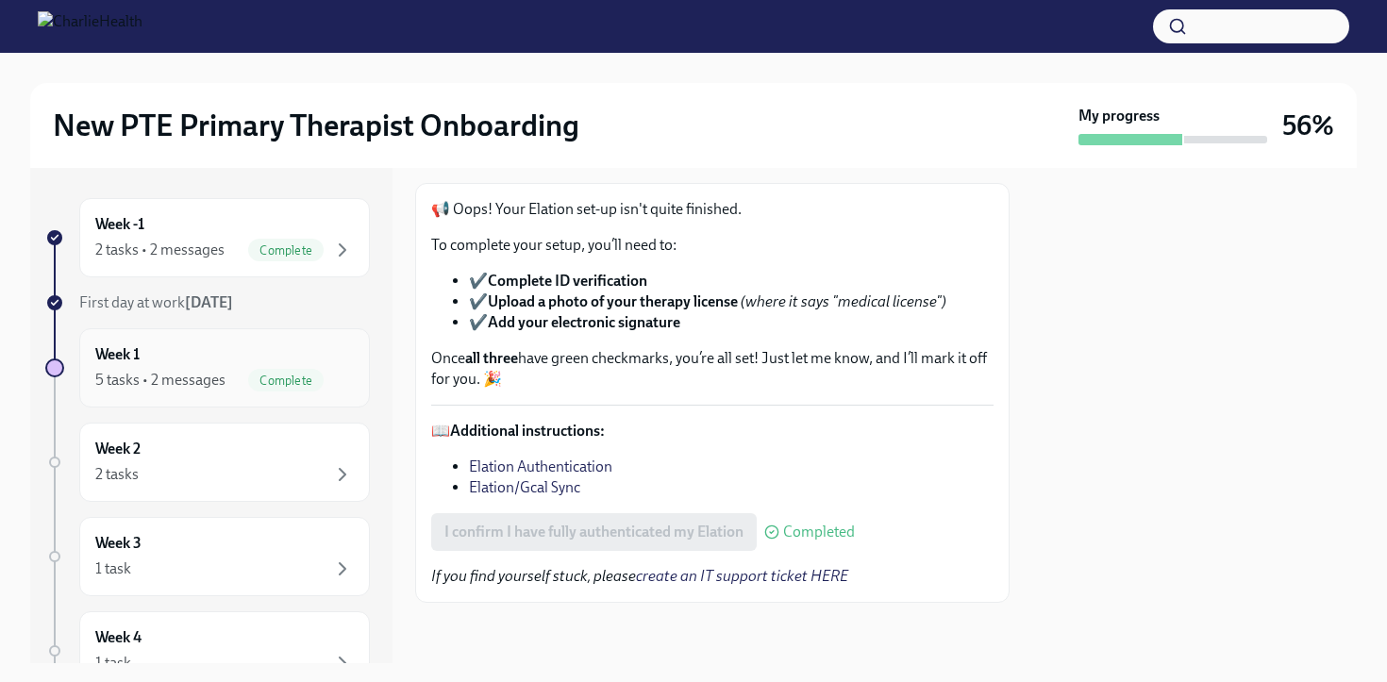
click at [230, 377] on div "5 tasks • 2 messages Complete" at bounding box center [224, 380] width 258 height 23
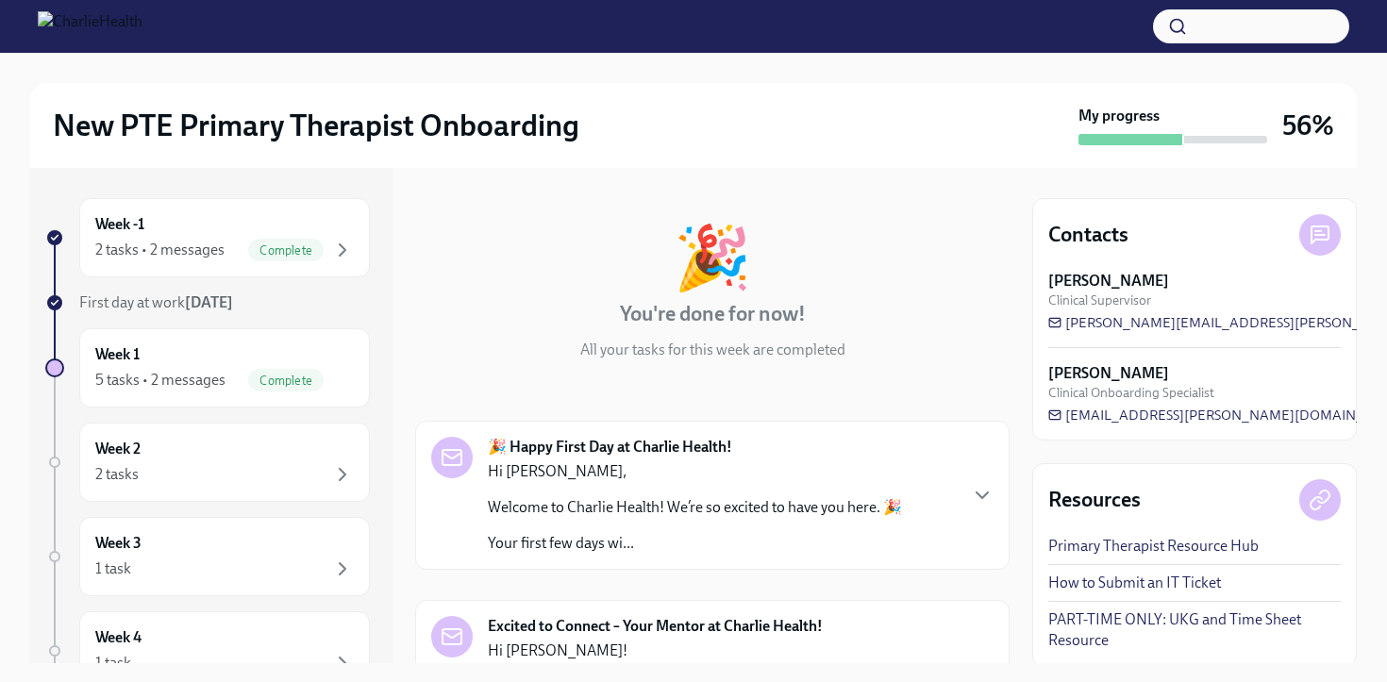
scroll to position [635, 0]
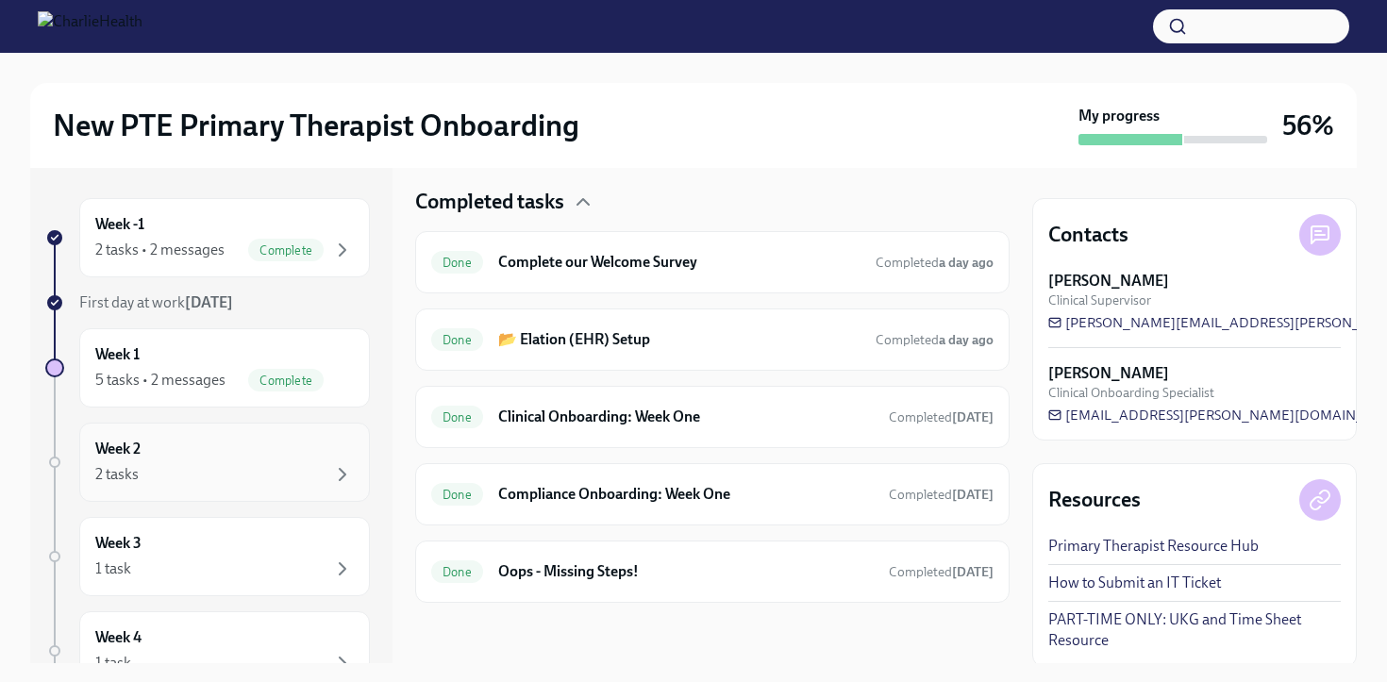
drag, startPoint x: 178, startPoint y: 474, endPoint x: 190, endPoint y: 471, distance: 11.7
click at [179, 473] on div "2 tasks" at bounding box center [224, 474] width 258 height 23
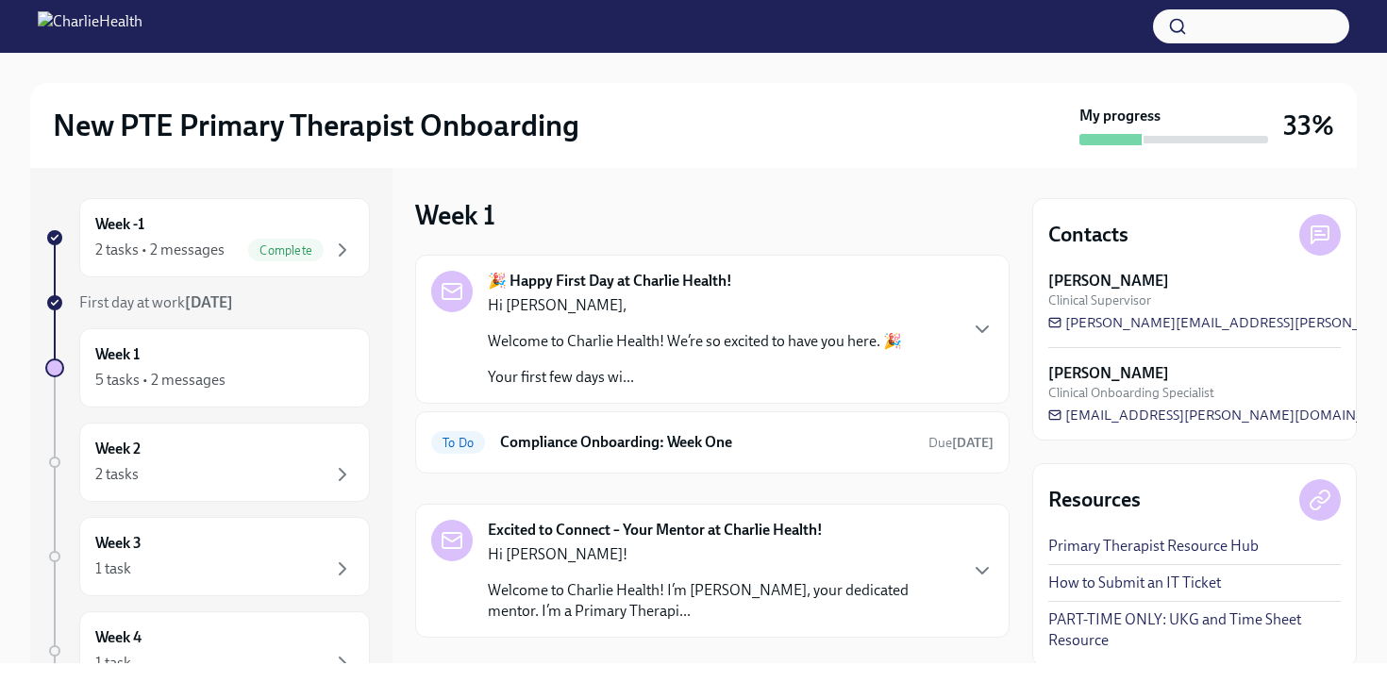
click at [55, 237] on icon at bounding box center [55, 238] width 7 height 5
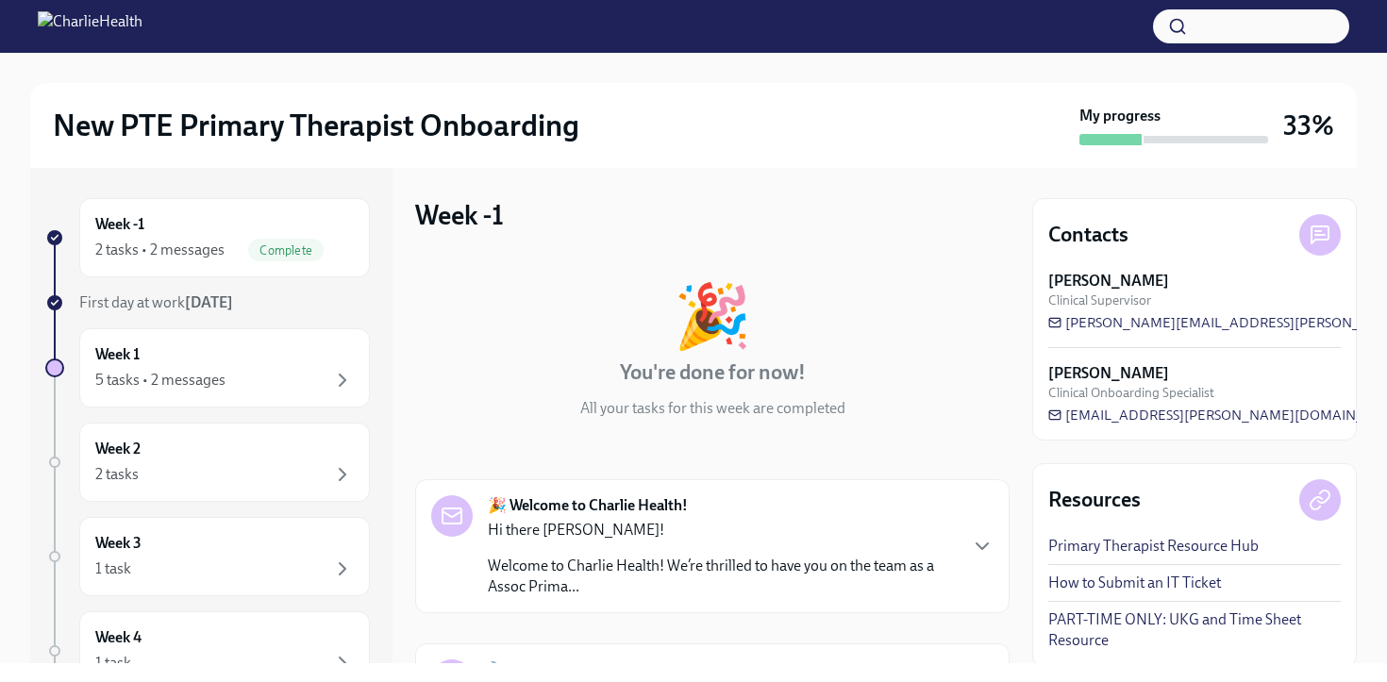
click at [53, 306] on icon at bounding box center [54, 302] width 9 height 9
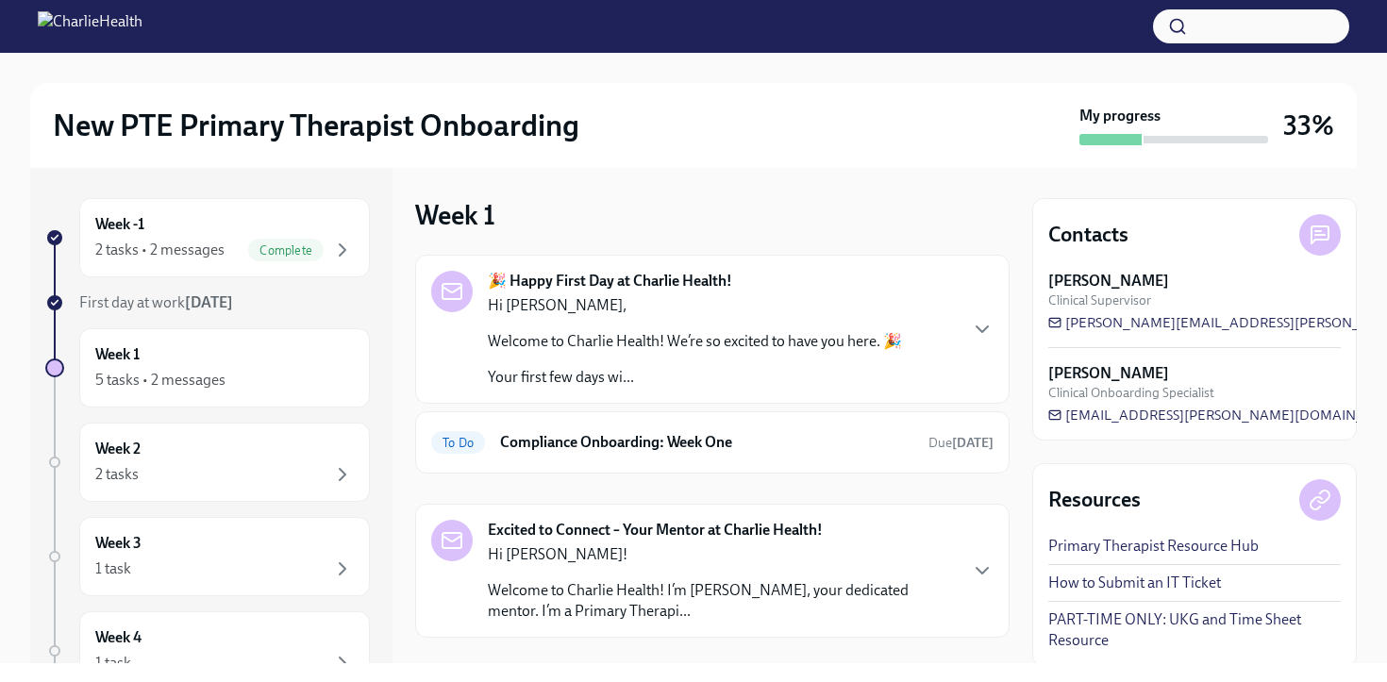
click at [60, 242] on div at bounding box center [54, 237] width 19 height 19
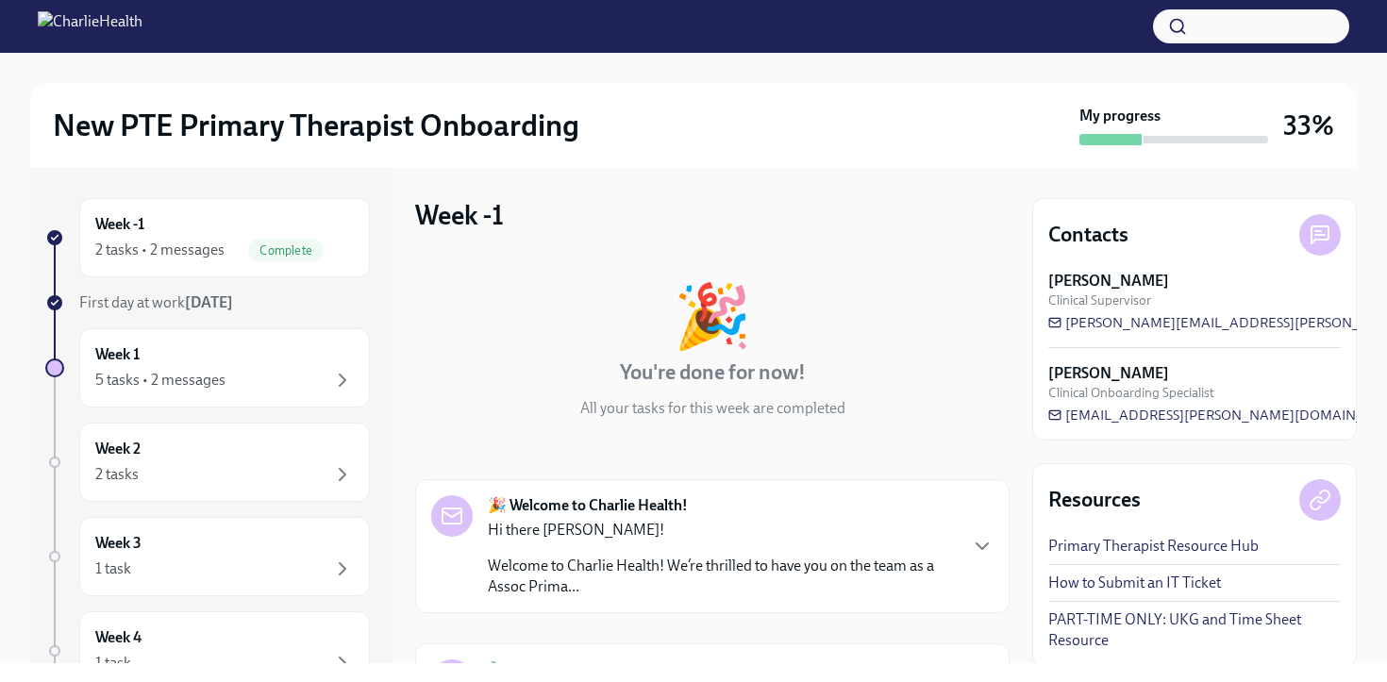
click at [53, 29] on img at bounding box center [90, 26] width 105 height 30
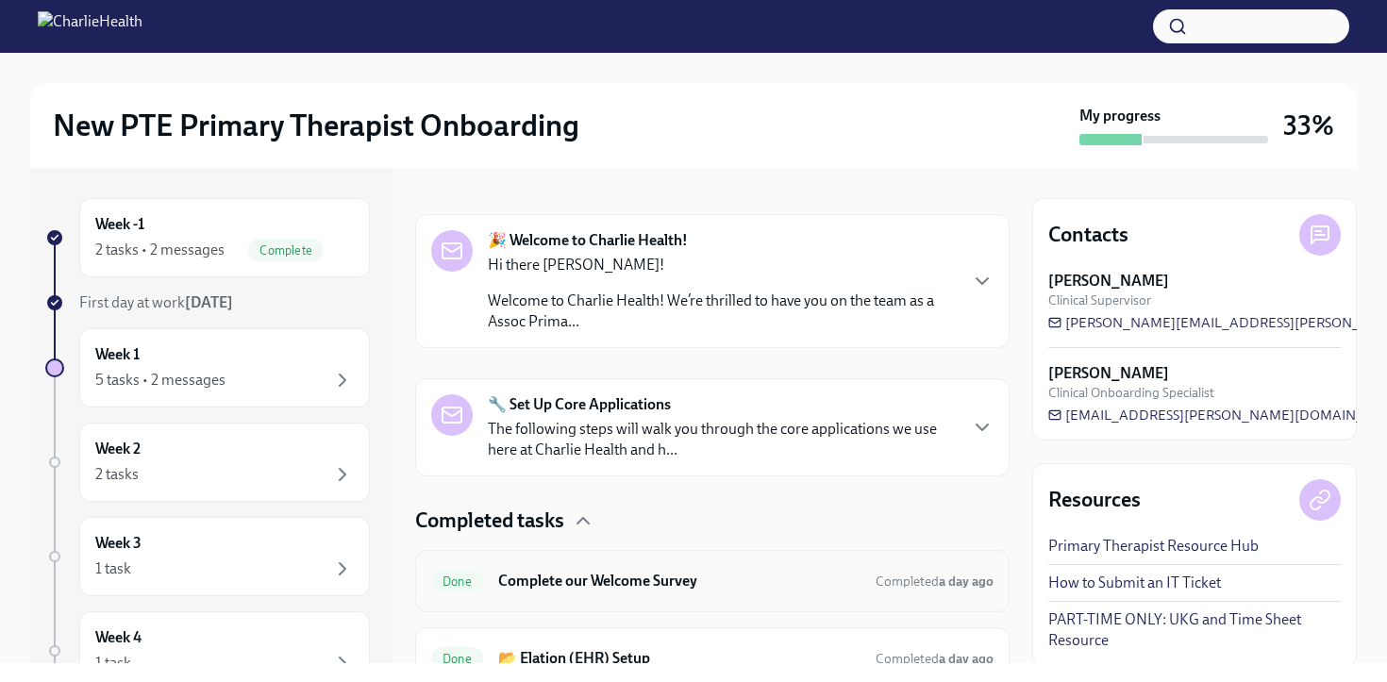
scroll to position [352, 0]
